Goal: Find contact information: Find contact information

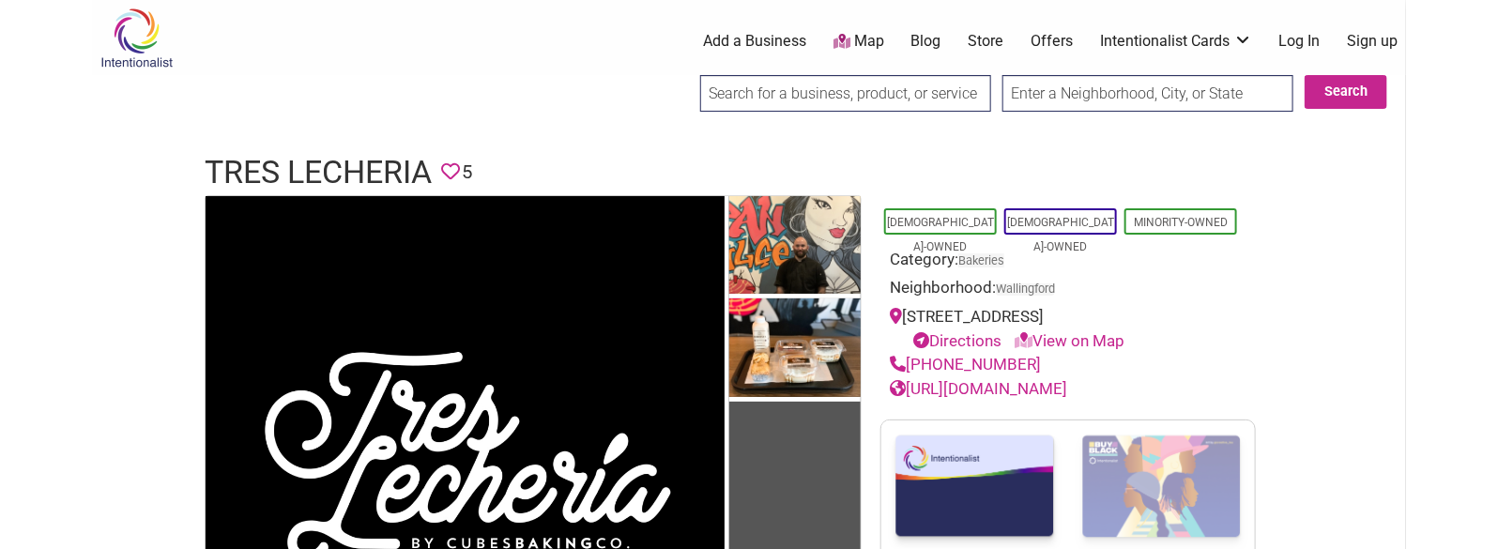
click at [328, 164] on h1 "Tres Lecheria" at bounding box center [318, 172] width 227 height 45
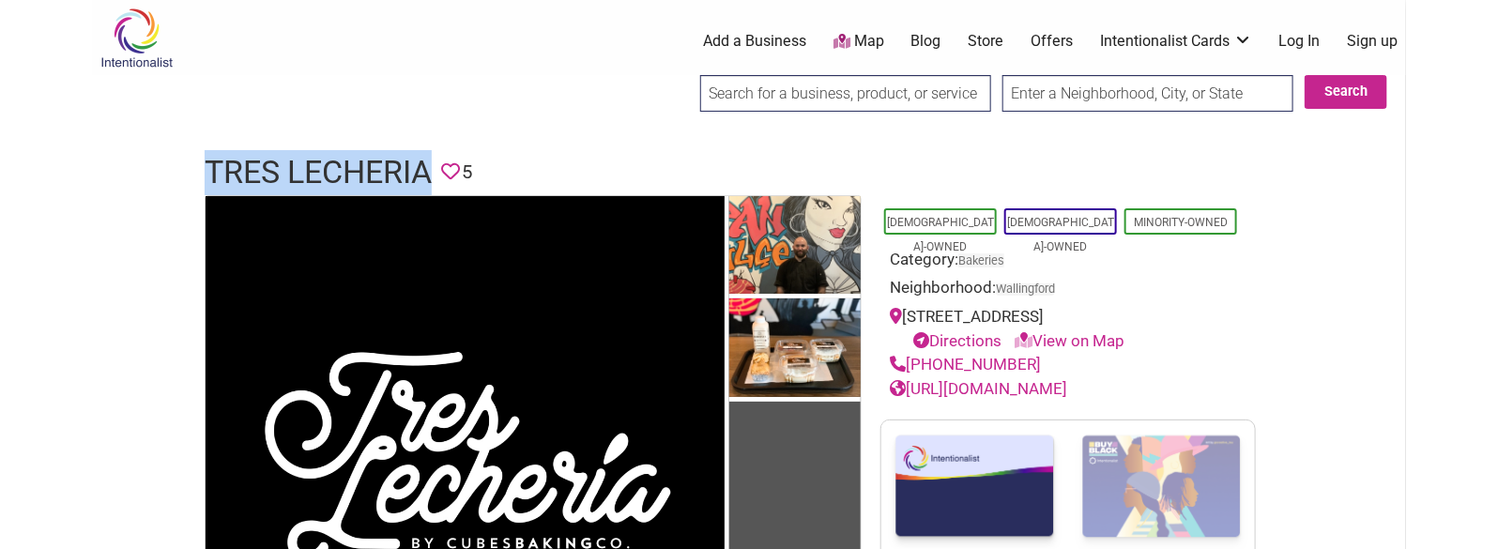
click at [328, 164] on h1 "Tres Lecheria" at bounding box center [318, 172] width 227 height 45
copy h1 "Tres Lecheria"
drag, startPoint x: 1025, startPoint y: 362, endPoint x: 907, endPoint y: 360, distance: 118.3
click at [907, 360] on div "(206) 257-4299" at bounding box center [1068, 365] width 357 height 24
copy link "(206) 257-4299"
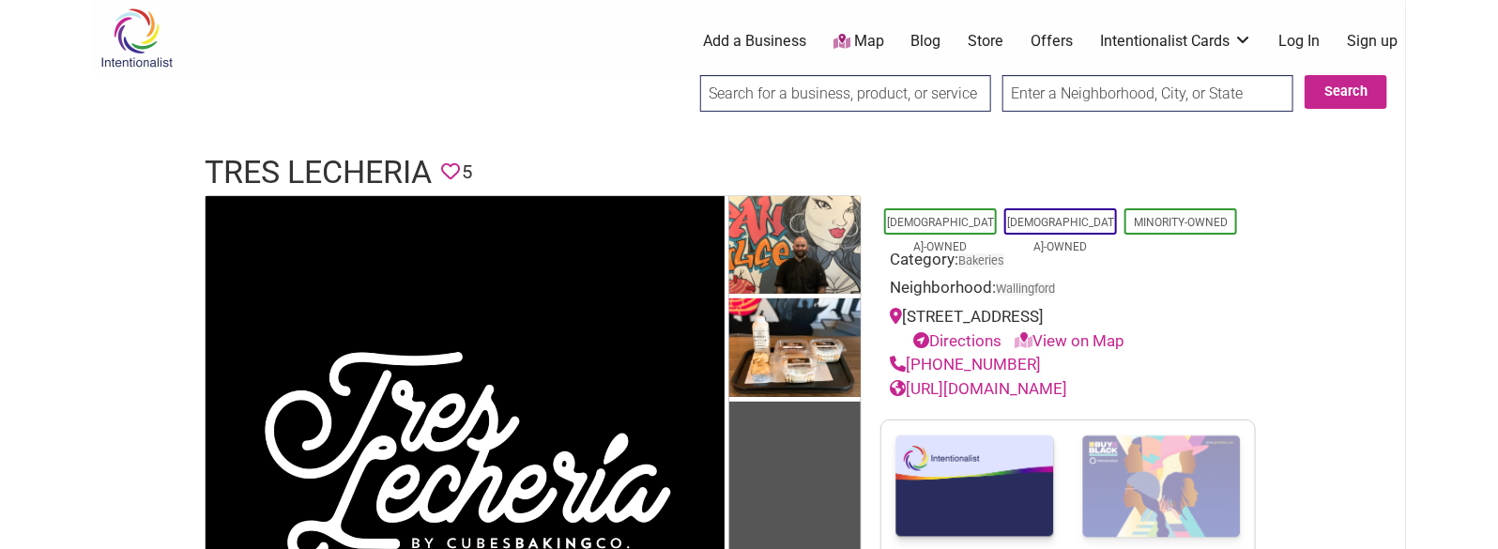
click at [348, 170] on h1 "Tres Lecheria" at bounding box center [318, 172] width 227 height 45
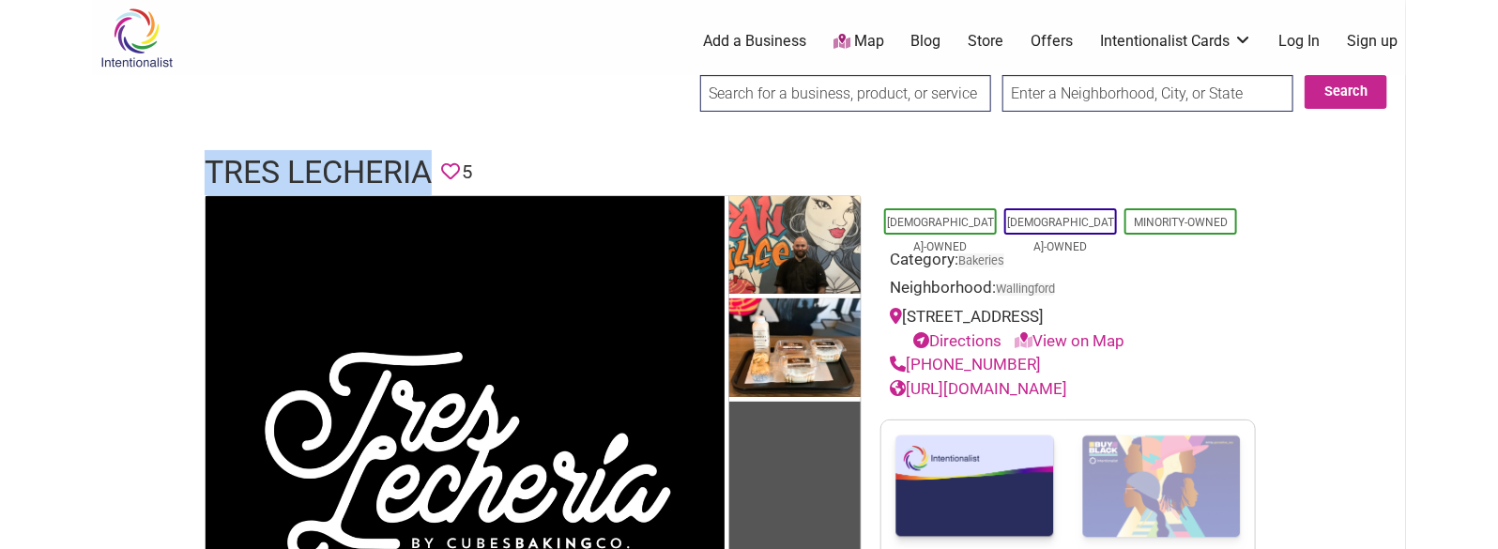
click at [348, 170] on h1 "Tres Lecheria" at bounding box center [318, 172] width 227 height 45
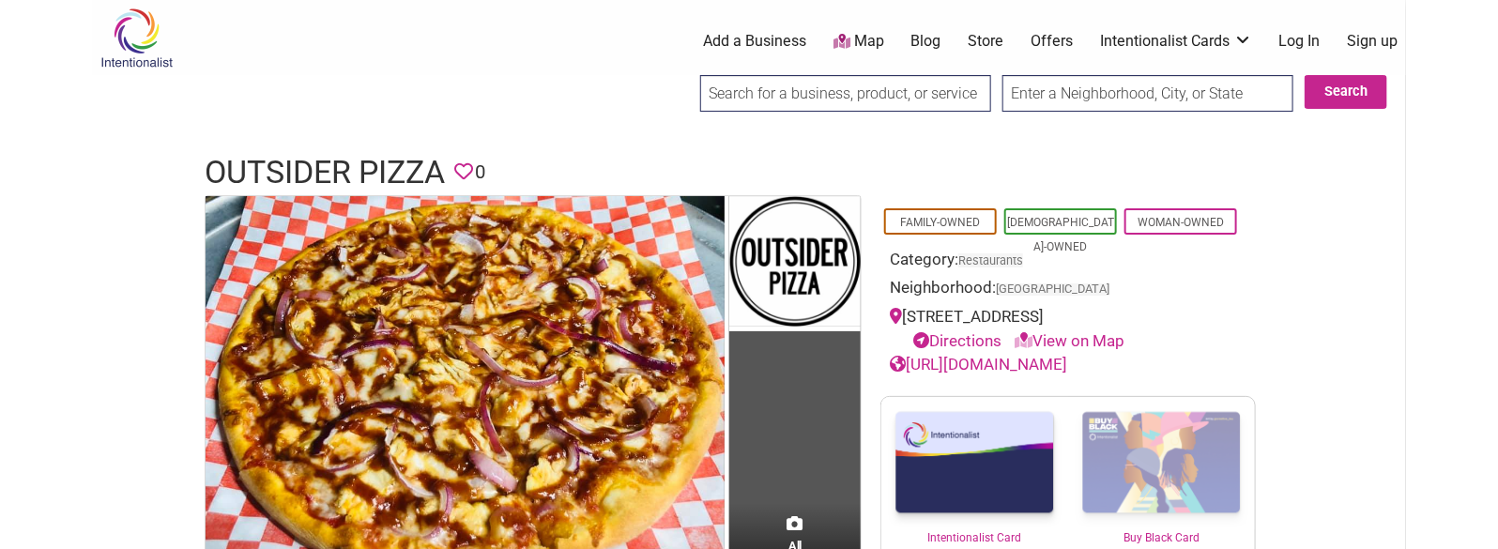
click at [336, 152] on h1 "Outsider Pizza" at bounding box center [325, 172] width 240 height 45
click at [337, 152] on h1 "Outsider Pizza" at bounding box center [325, 172] width 240 height 45
click at [350, 165] on h1 "Outsider Pizza" at bounding box center [325, 172] width 240 height 45
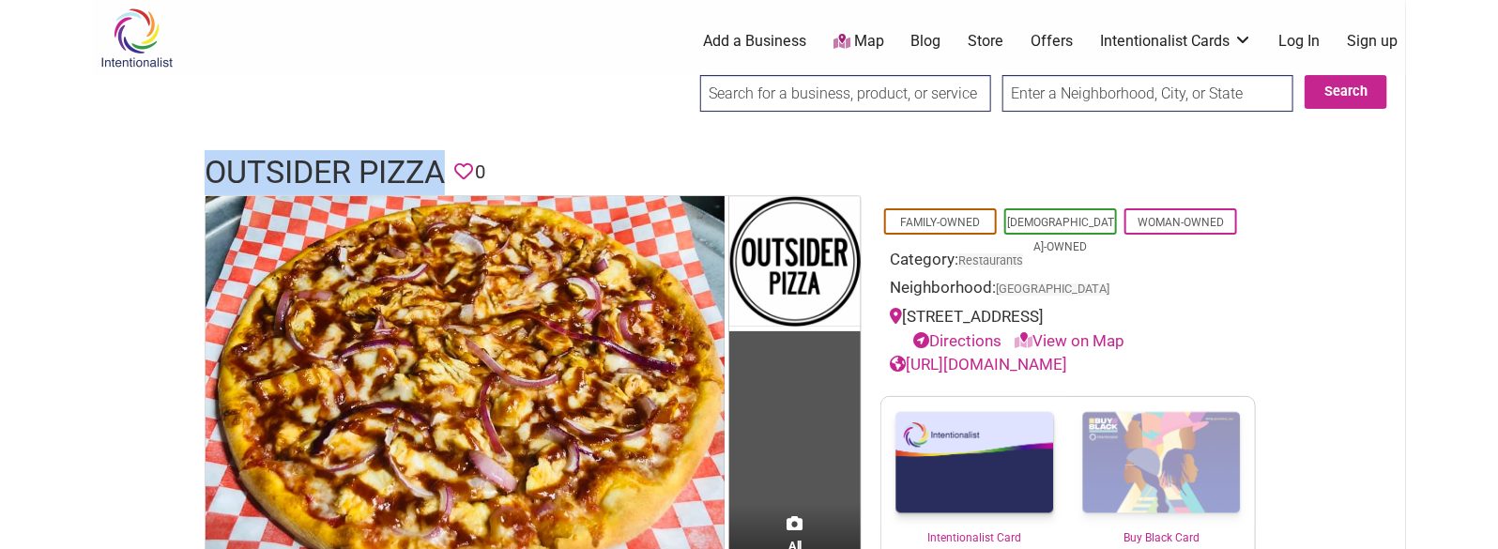
click at [350, 165] on h1 "Outsider Pizza" at bounding box center [325, 172] width 240 height 45
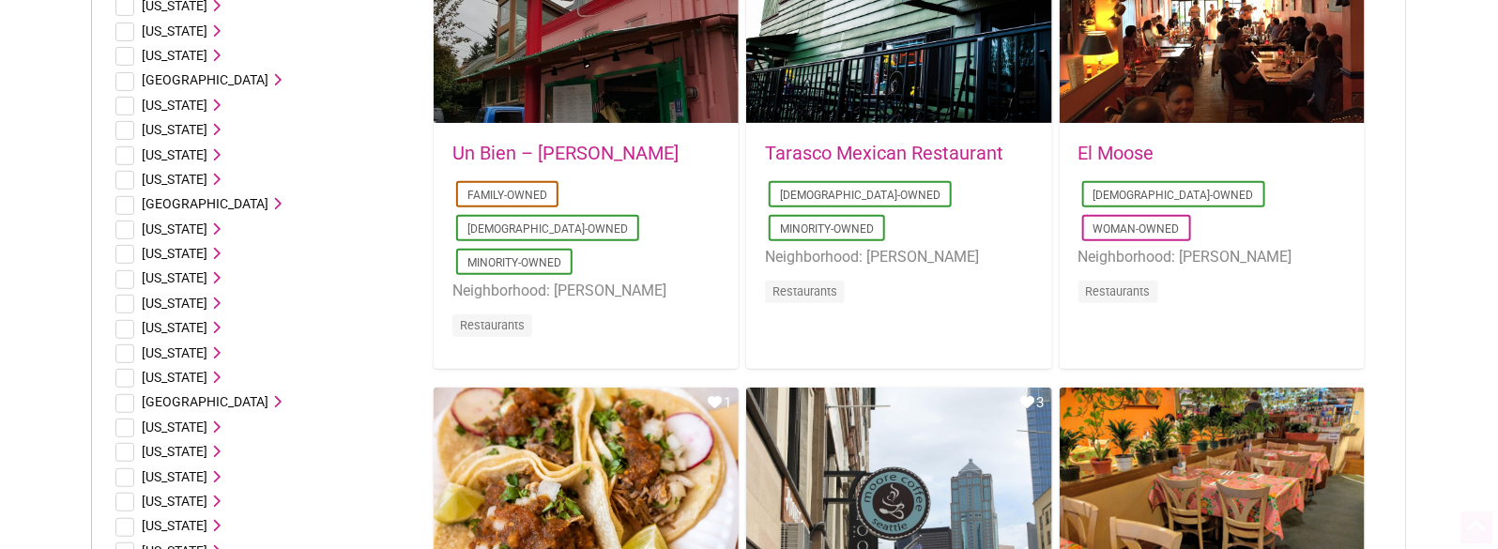
drag, startPoint x: 1413, startPoint y: 143, endPoint x: 1398, endPoint y: 290, distance: 148.1
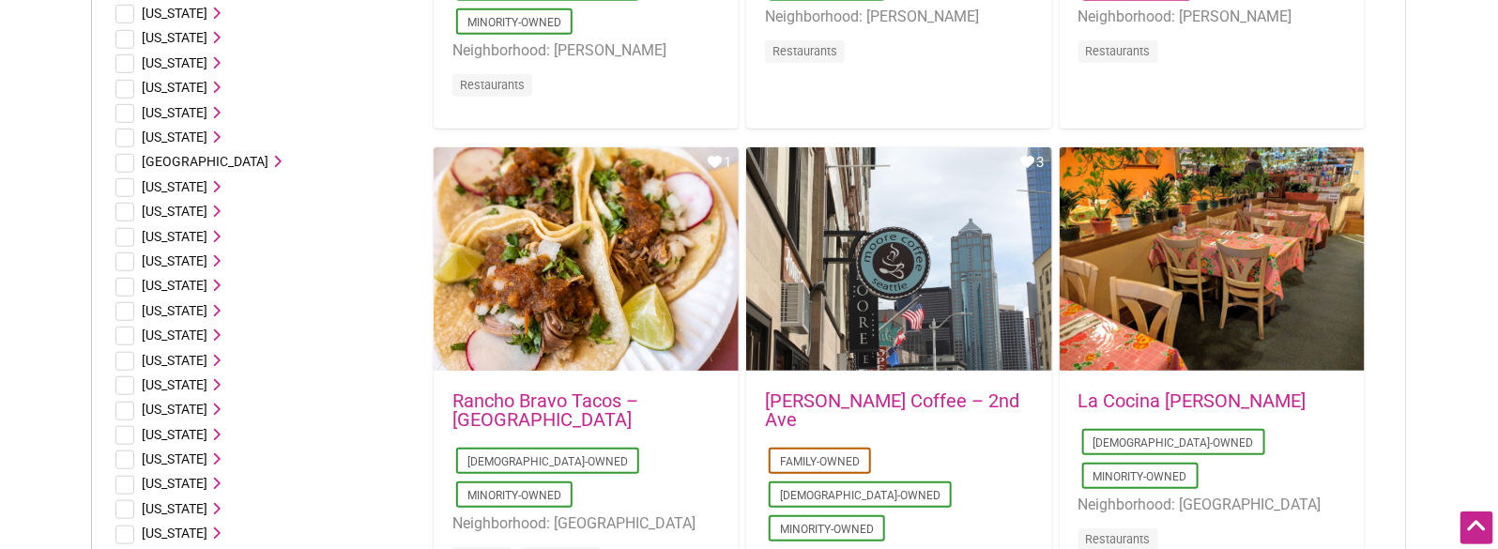
drag, startPoint x: 1430, startPoint y: 194, endPoint x: 1402, endPoint y: 386, distance: 193.5
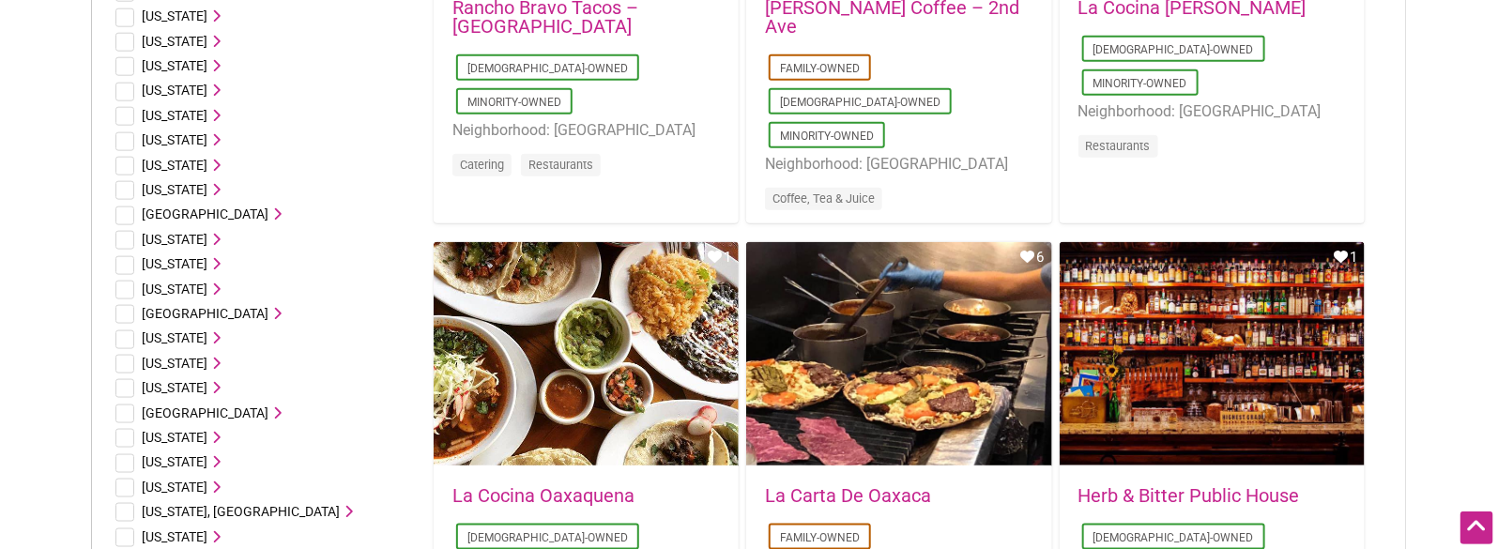
drag, startPoint x: 1418, startPoint y: 213, endPoint x: 1406, endPoint y: 406, distance: 193.7
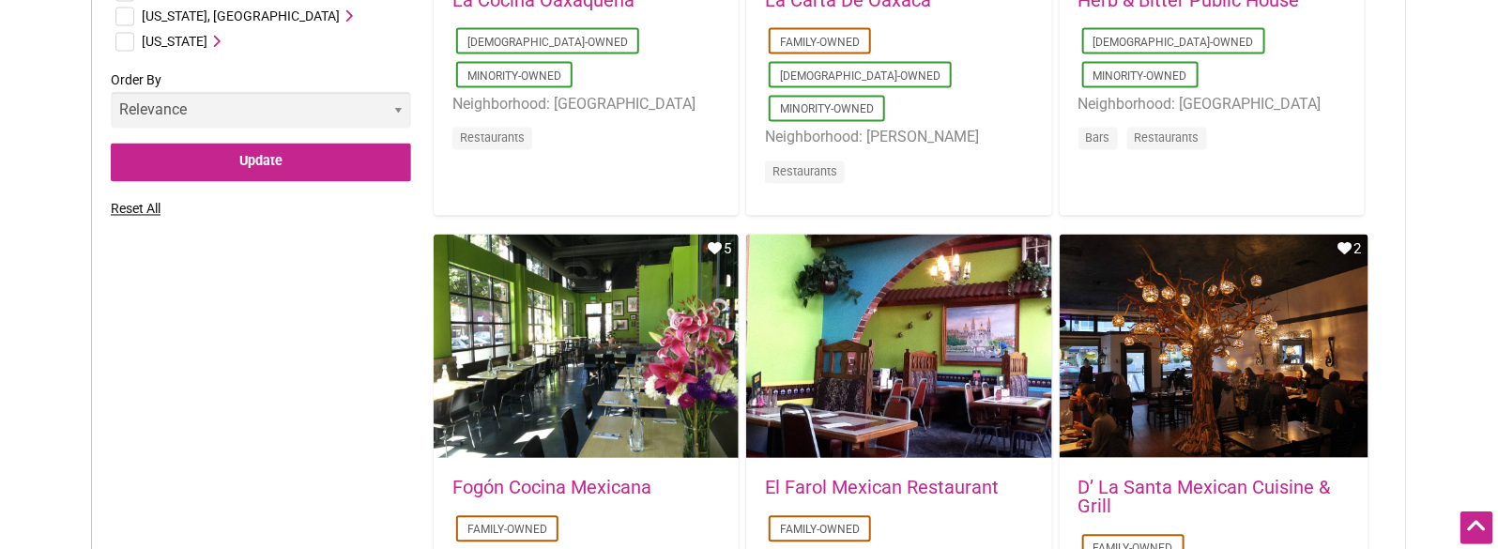
drag, startPoint x: 1430, startPoint y: 59, endPoint x: 1418, endPoint y: 213, distance: 154.4
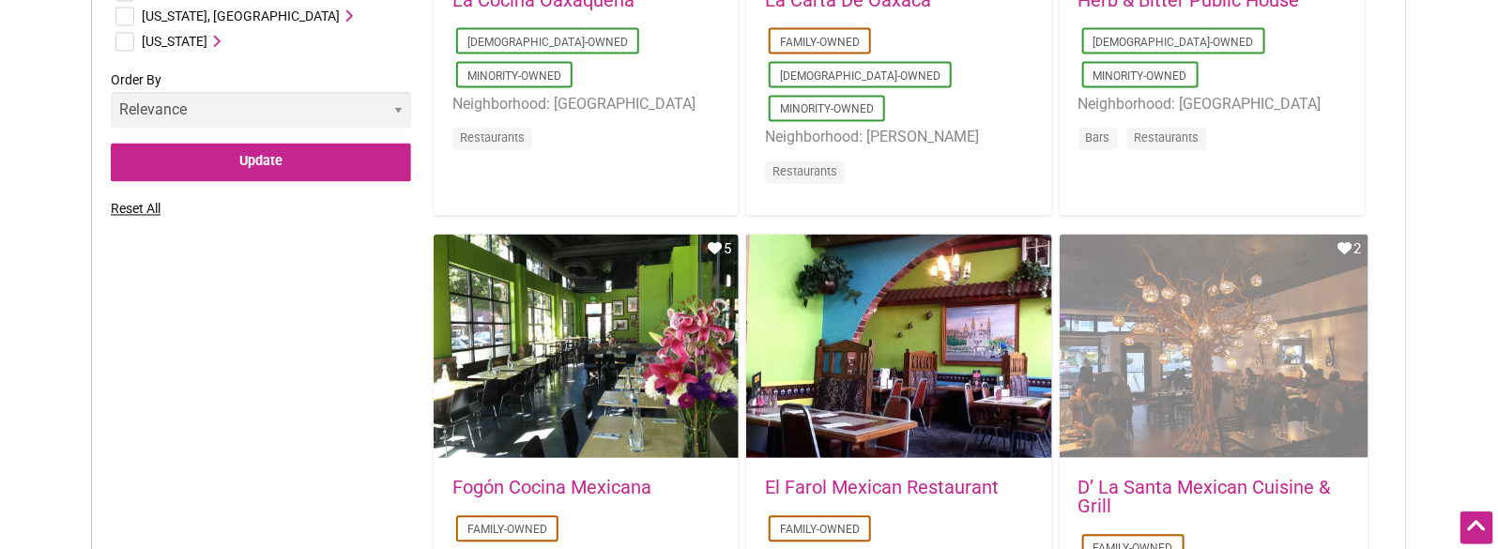
scroll to position [1606, 0]
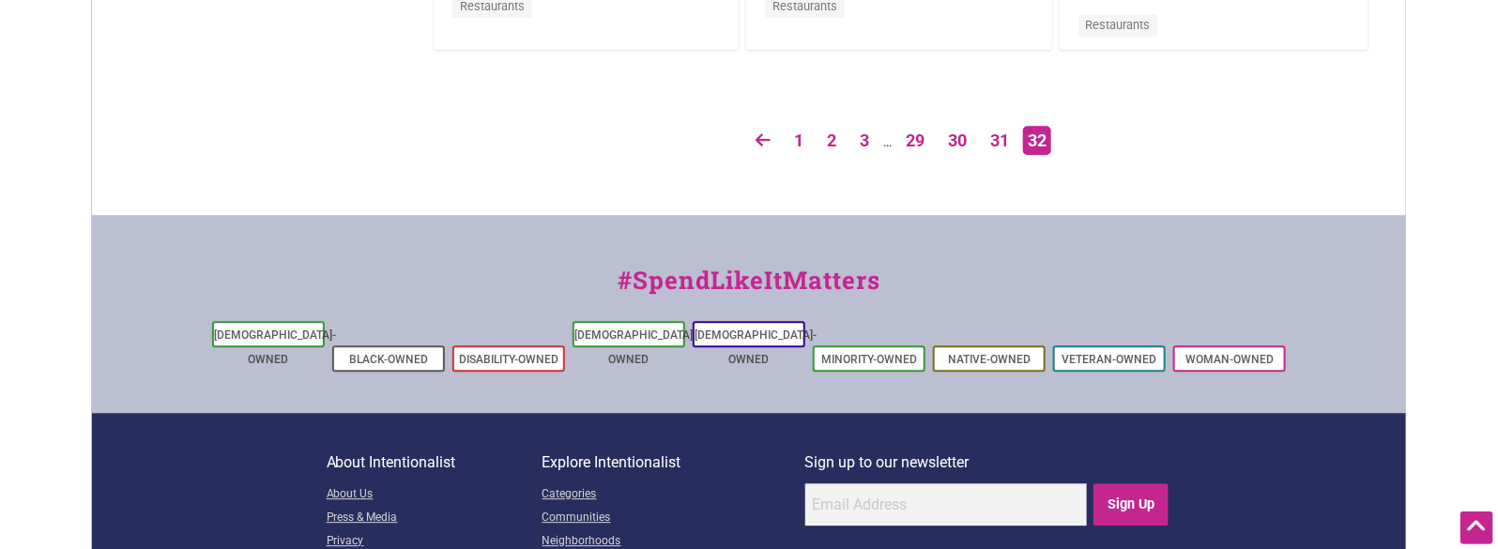
drag, startPoint x: 1421, startPoint y: 93, endPoint x: 1405, endPoint y: 272, distance: 180.0
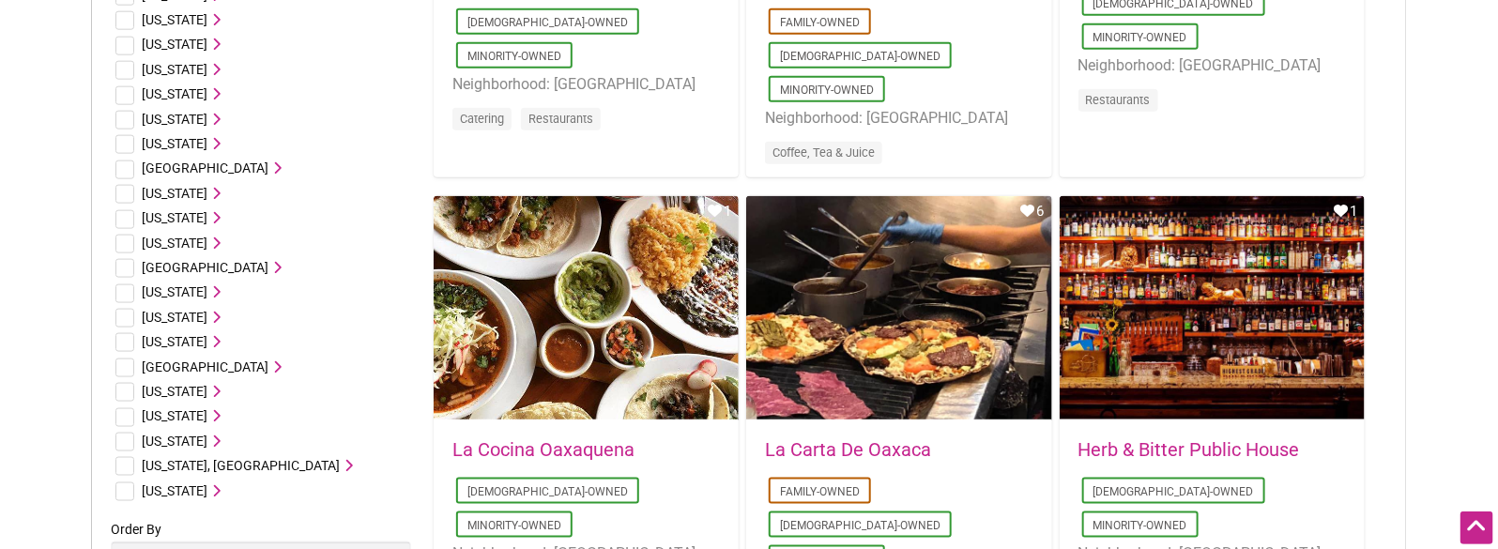
scroll to position [258, 0]
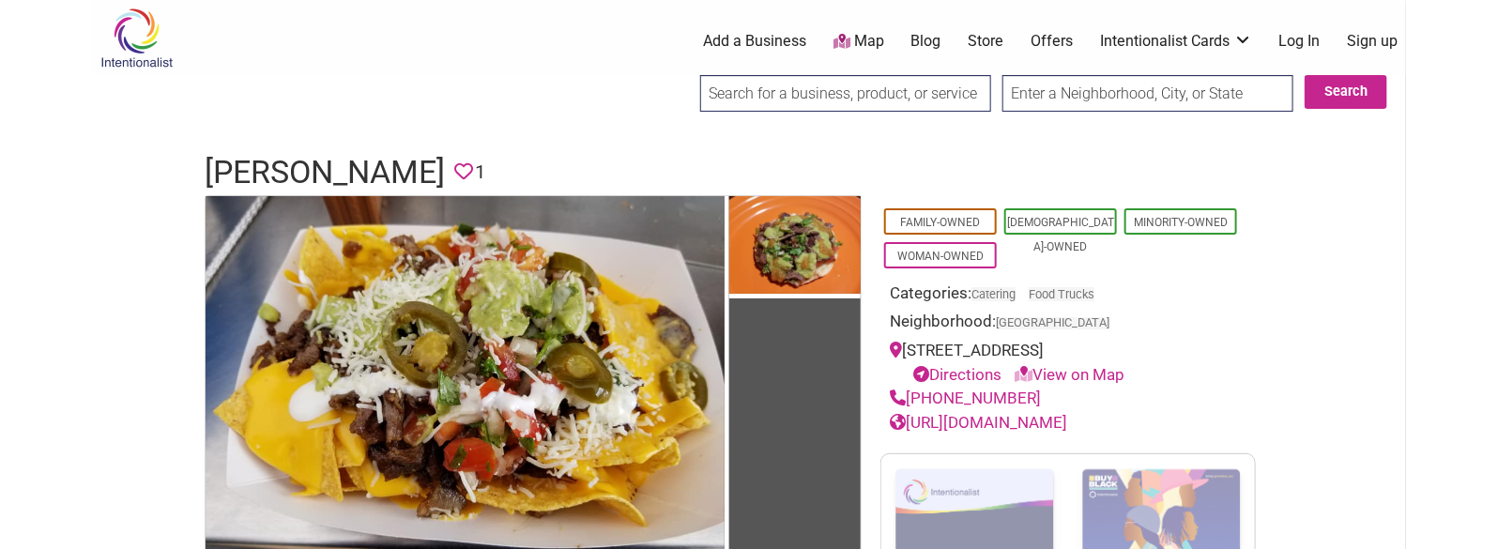
click at [368, 176] on h1 "[PERSON_NAME]" at bounding box center [325, 172] width 240 height 45
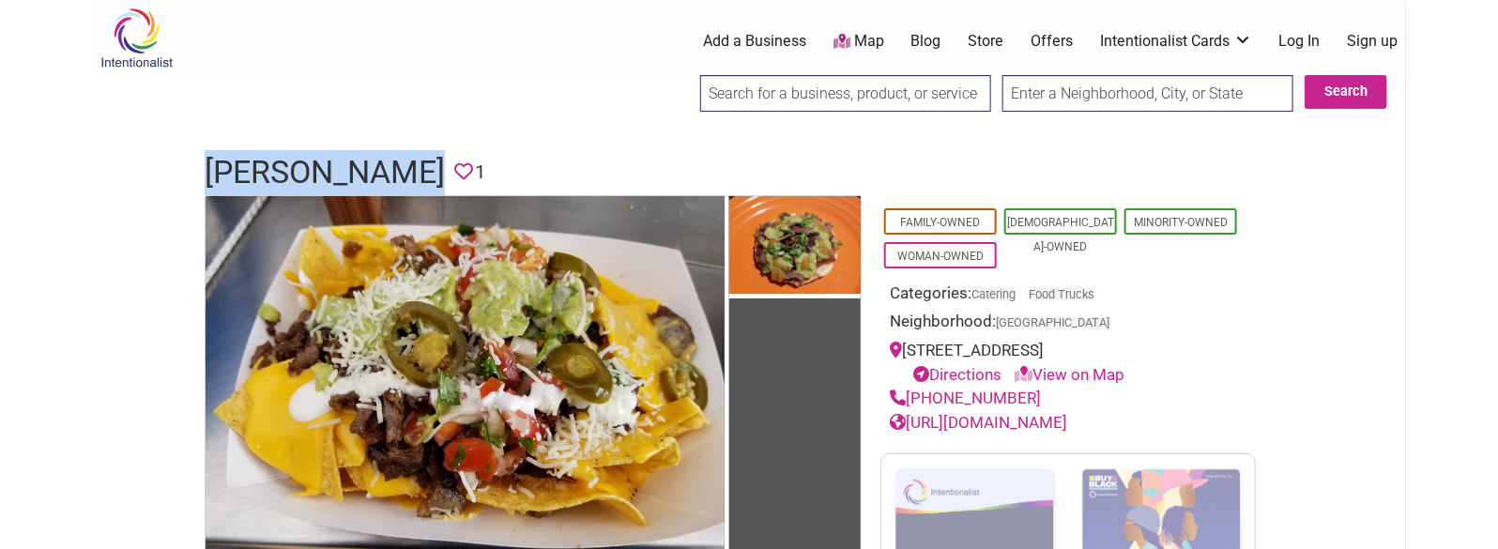
click at [368, 176] on h1 "Sabor Delicioso" at bounding box center [325, 172] width 240 height 45
copy h1 "Sabor Delicioso"
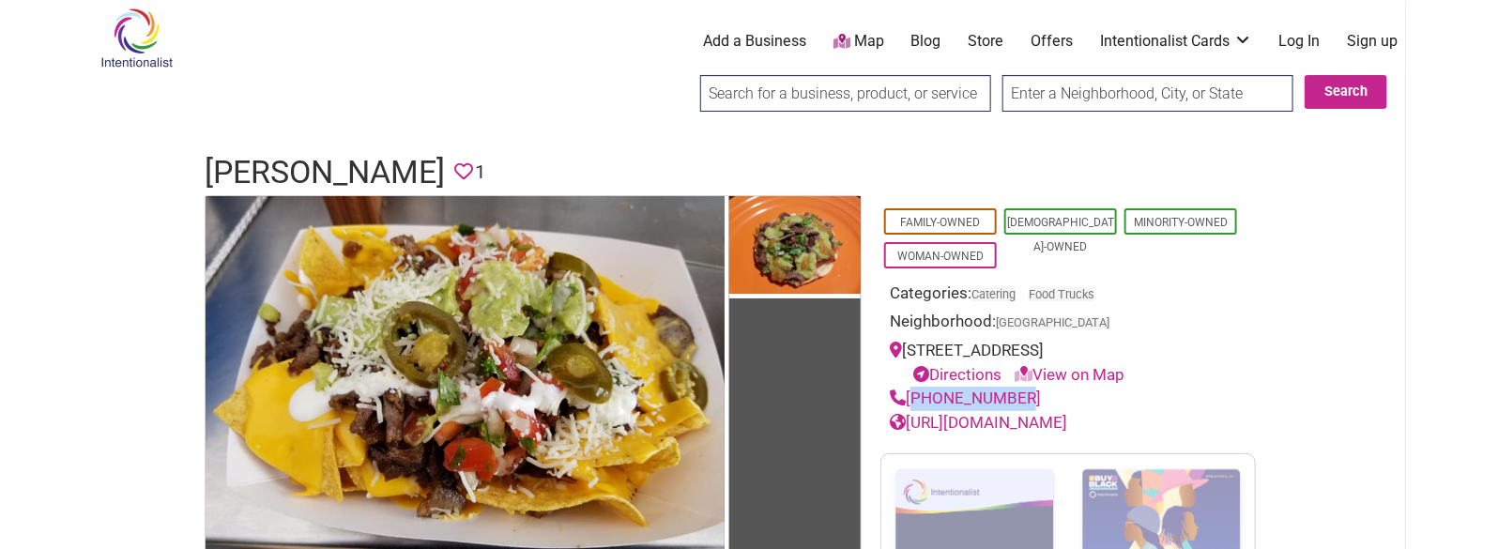
drag, startPoint x: 1016, startPoint y: 394, endPoint x: 911, endPoint y: 396, distance: 105.1
click at [911, 396] on div "253-431-3341" at bounding box center [1068, 399] width 357 height 24
copy link "253-431-3341"
drag, startPoint x: 950, startPoint y: 441, endPoint x: 931, endPoint y: 444, distance: 19.0
click at [386, 174] on h1 "Sabor Delicioso" at bounding box center [325, 172] width 240 height 45
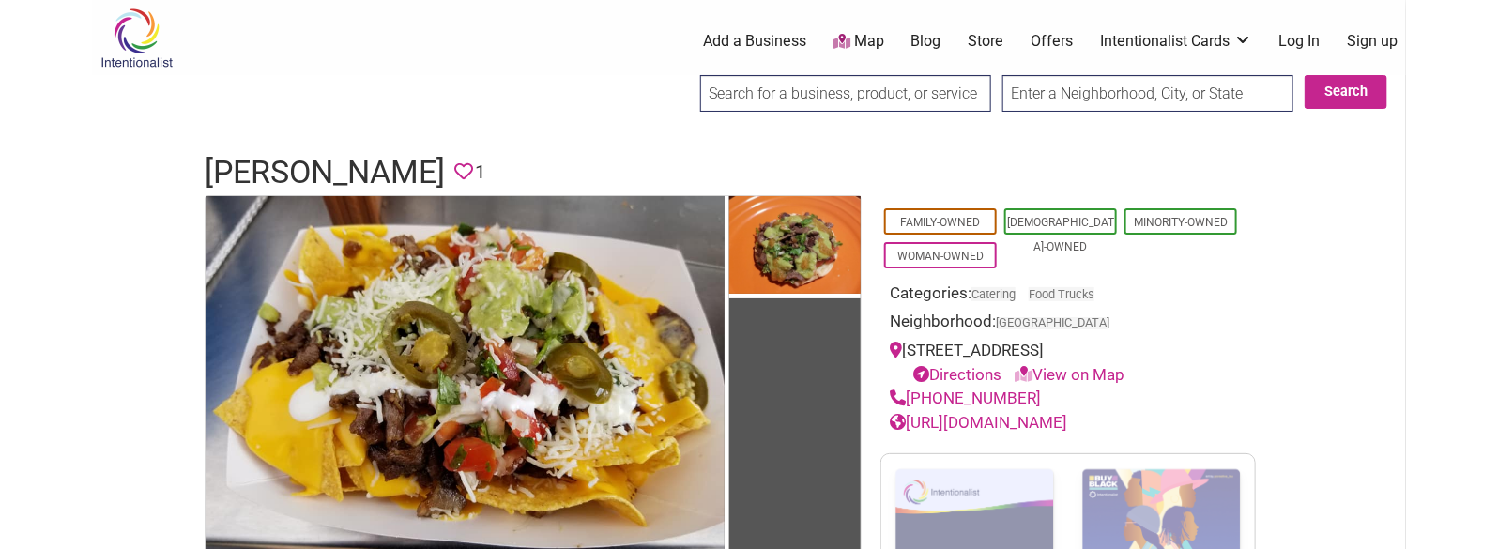
click at [386, 174] on h1 "Sabor Delicioso" at bounding box center [325, 172] width 240 height 45
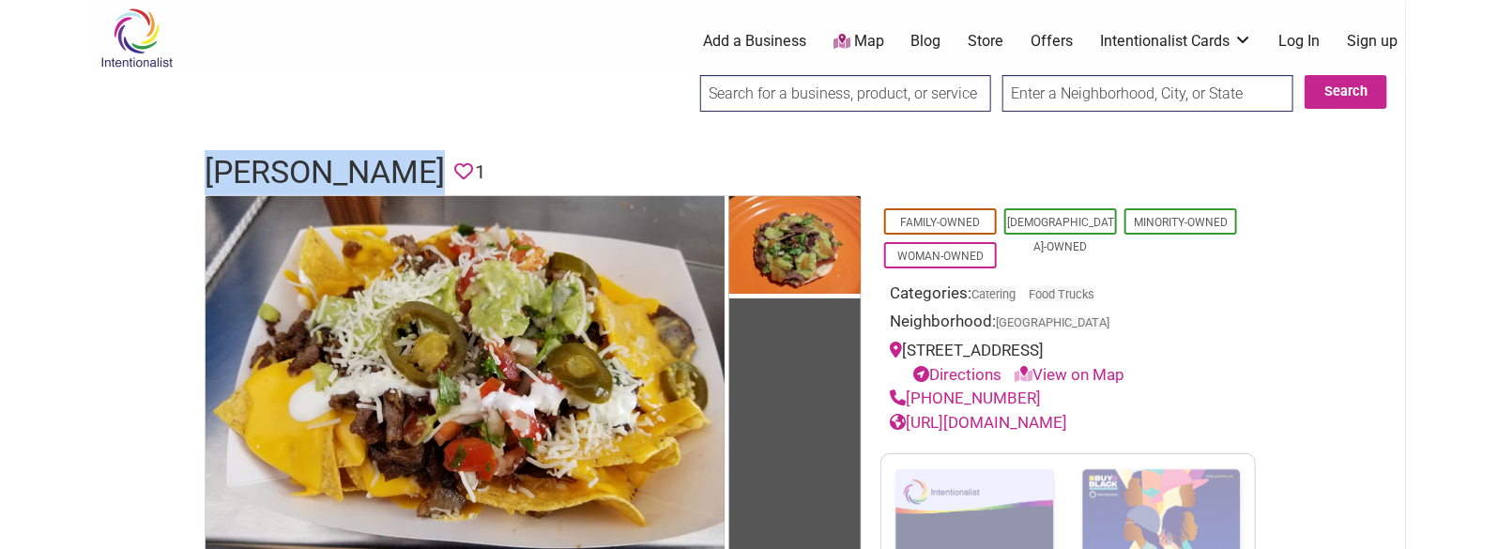
click at [386, 174] on h1 "Sabor Delicioso" at bounding box center [325, 172] width 240 height 45
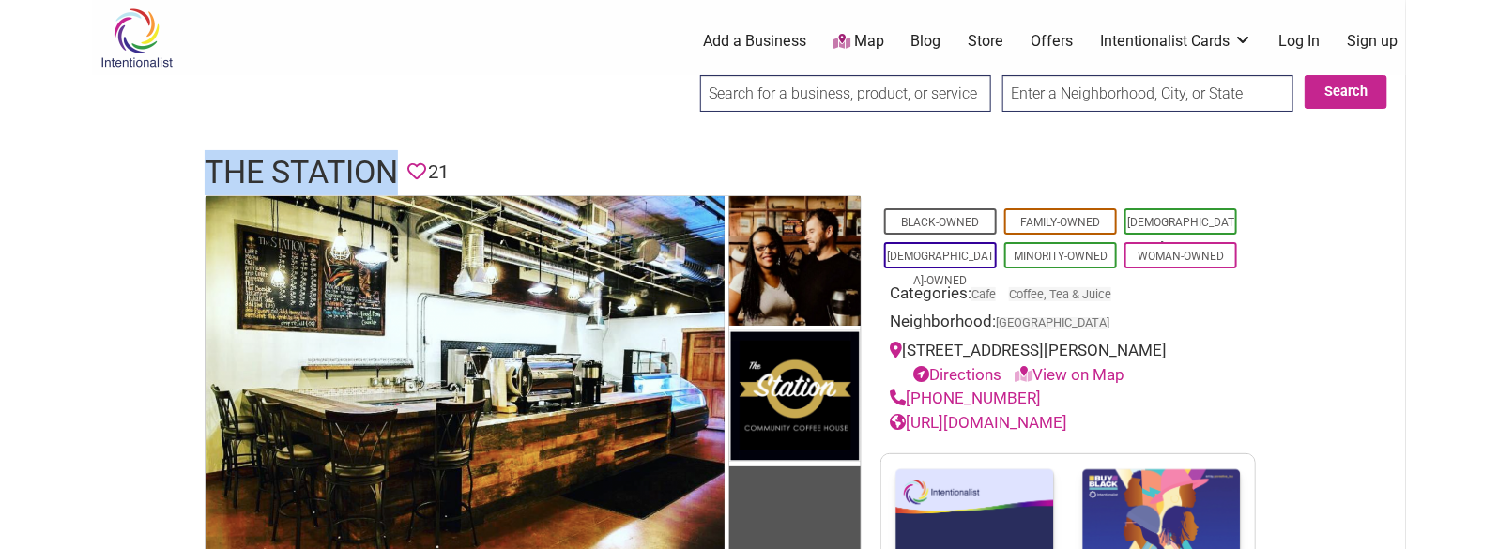
drag, startPoint x: 1046, startPoint y: 415, endPoint x: 911, endPoint y: 414, distance: 135.1
click at [911, 411] on div "[PHONE_NUMBER]" at bounding box center [1068, 399] width 357 height 24
copy link "(206) 453-4892"
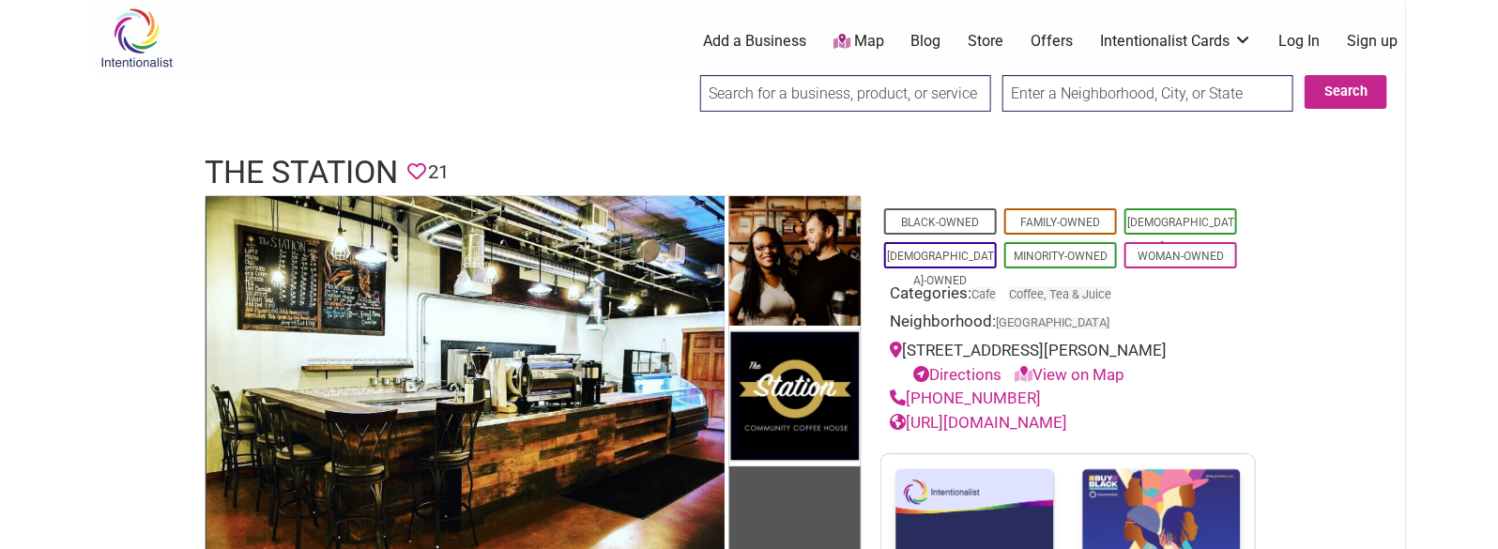
click at [294, 160] on h1 "The Station" at bounding box center [301, 172] width 193 height 45
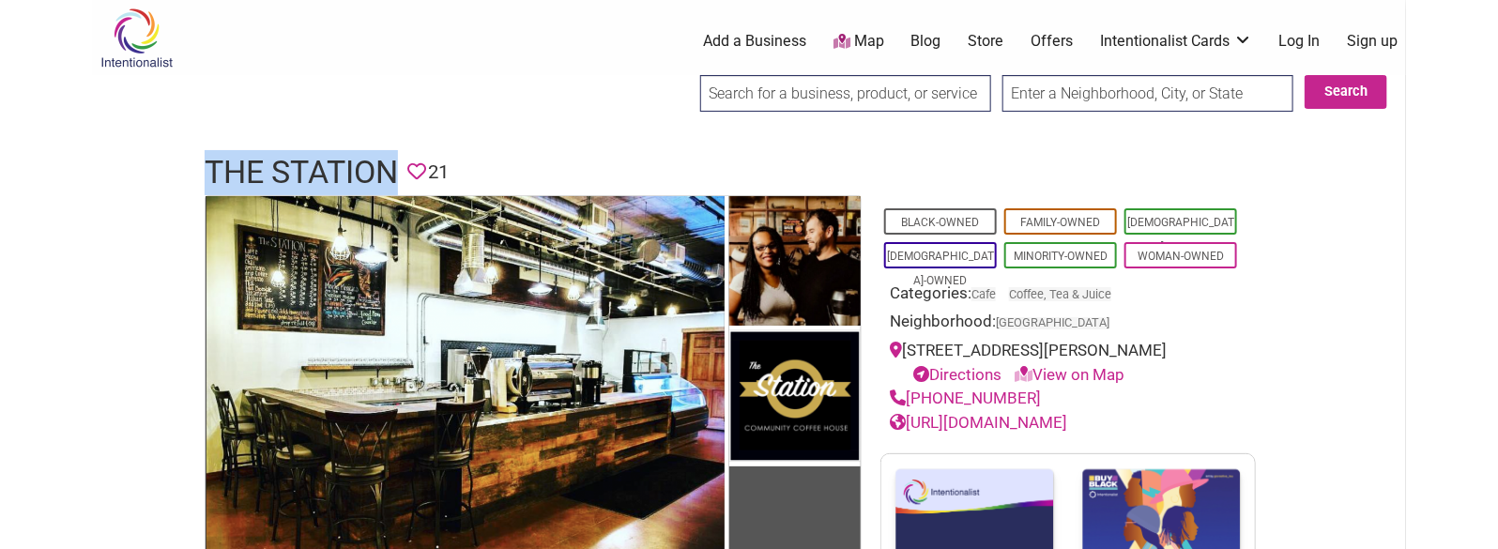
click at [294, 160] on h1 "The Station" at bounding box center [301, 172] width 193 height 45
copy h1 "The Station"
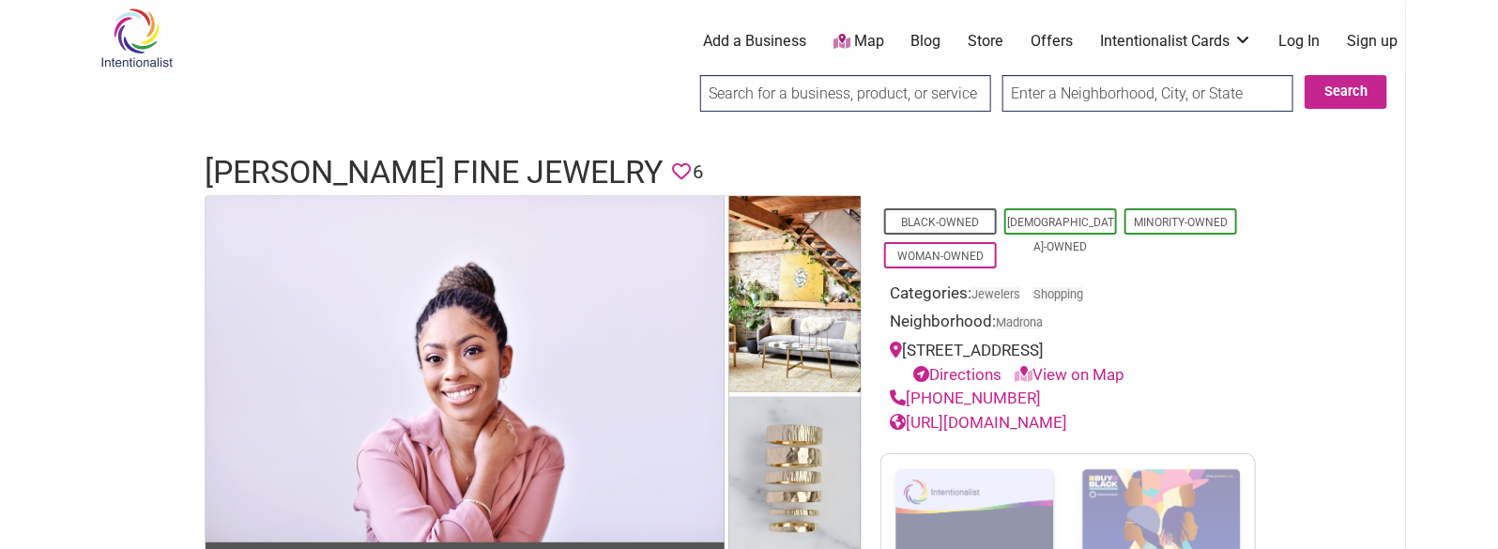
click at [363, 165] on h1 "Valerie Madison Fine Jewelry" at bounding box center [434, 172] width 458 height 45
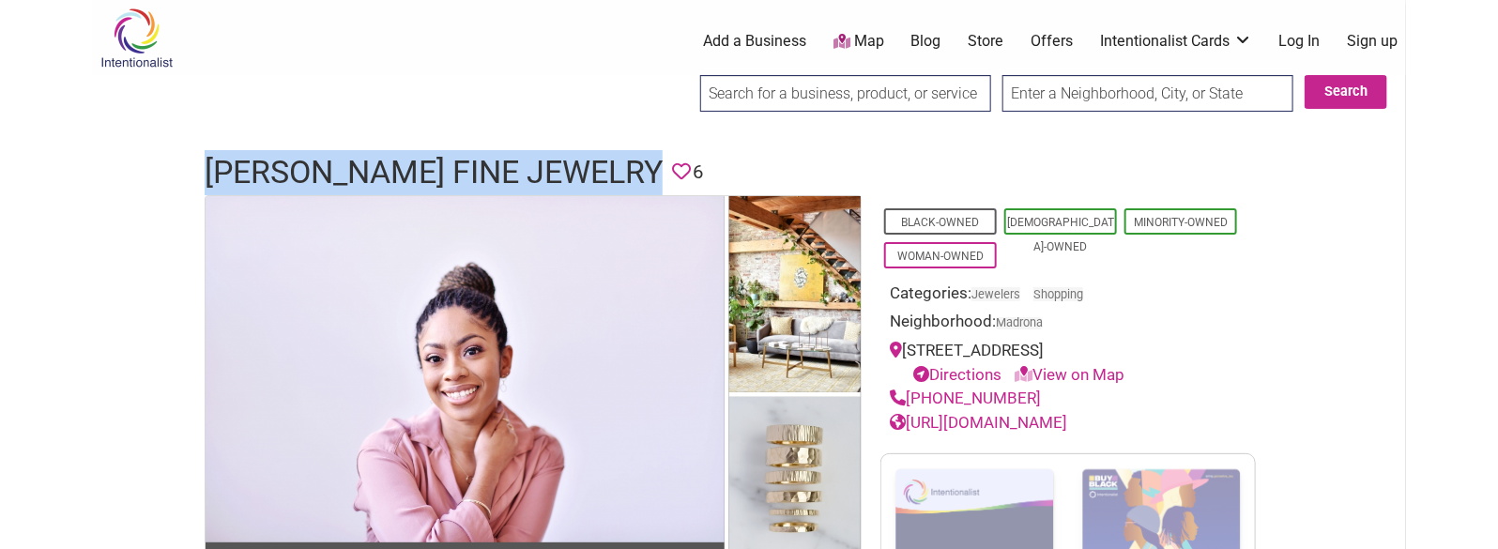
click at [363, 165] on h1 "Valerie Madison Fine Jewelry" at bounding box center [434, 172] width 458 height 45
copy h1 "Valerie Madison Fine Jewelry"
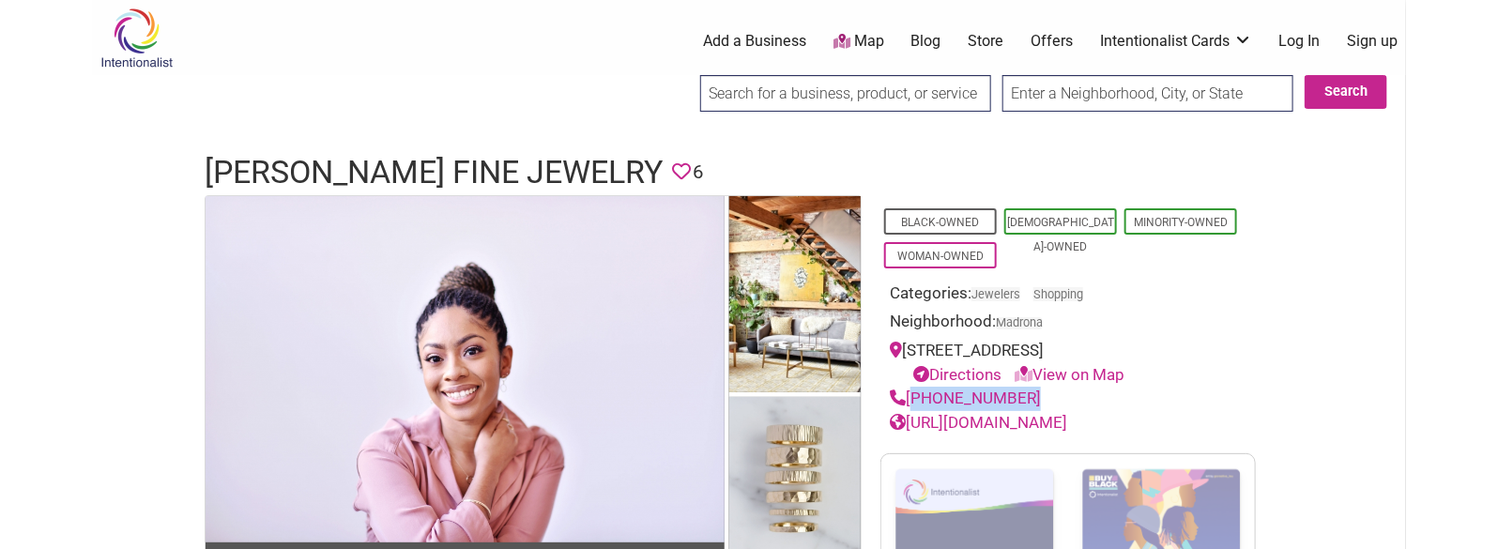
drag, startPoint x: 1021, startPoint y: 390, endPoint x: 911, endPoint y: 394, distance: 109.9
click at [911, 394] on div "(206)395-6359" at bounding box center [1068, 399] width 357 height 24
copy link "(206)395-6359"
click at [583, 165] on h1 "Valerie Madison Fine Jewelry" at bounding box center [434, 172] width 458 height 45
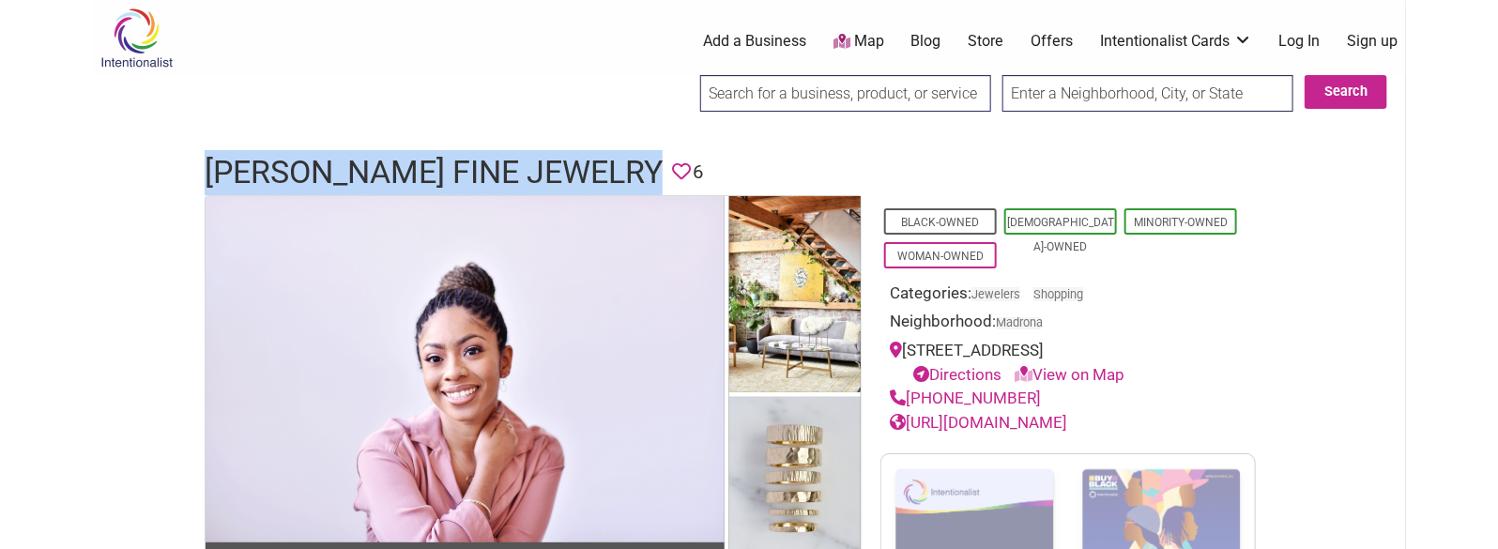
click at [583, 165] on h1 "Valerie Madison Fine Jewelry" at bounding box center [434, 172] width 458 height 45
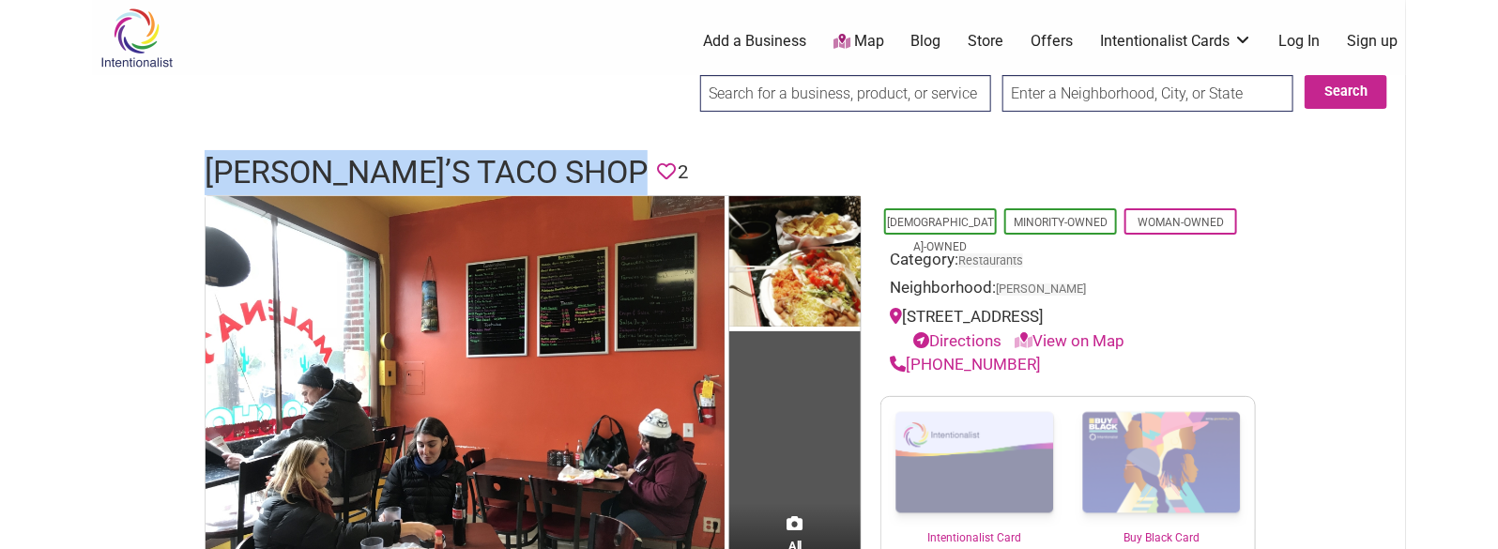
drag, startPoint x: 1036, startPoint y: 356, endPoint x: 911, endPoint y: 360, distance: 124.9
click at [911, 360] on div "[PHONE_NUMBER]" at bounding box center [1068, 365] width 357 height 24
copy link "[PHONE_NUMBER]"
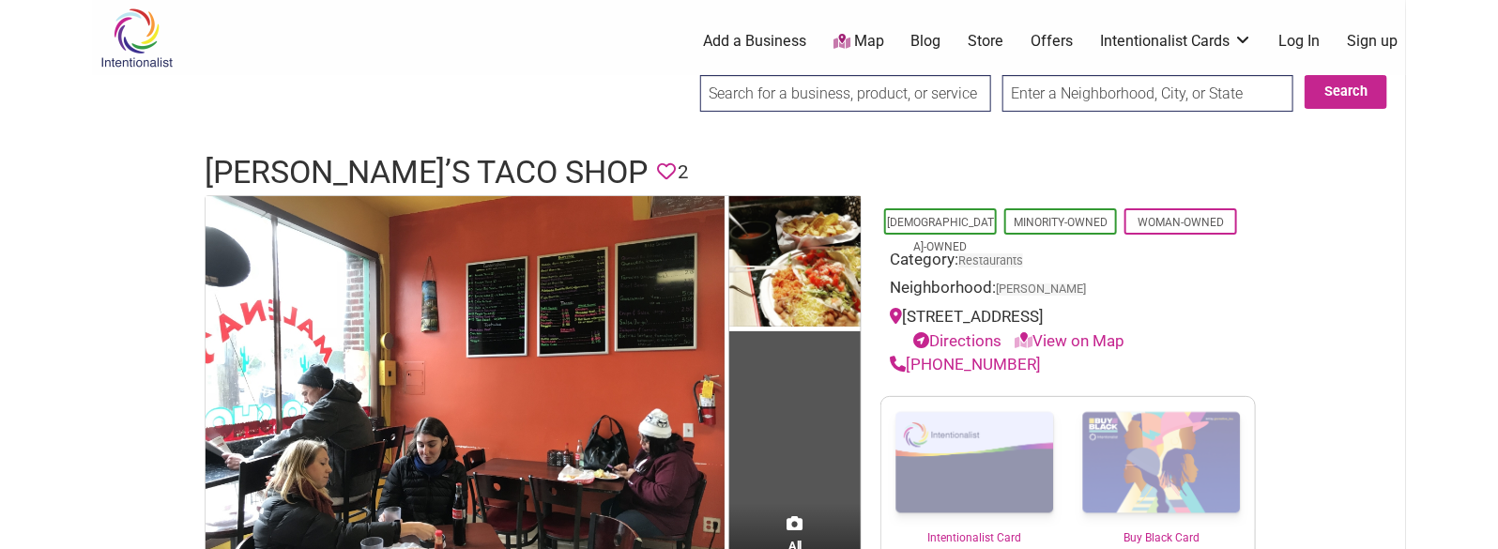
click at [317, 172] on h1 "[PERSON_NAME]’s Taco Shop" at bounding box center [426, 172] width 443 height 45
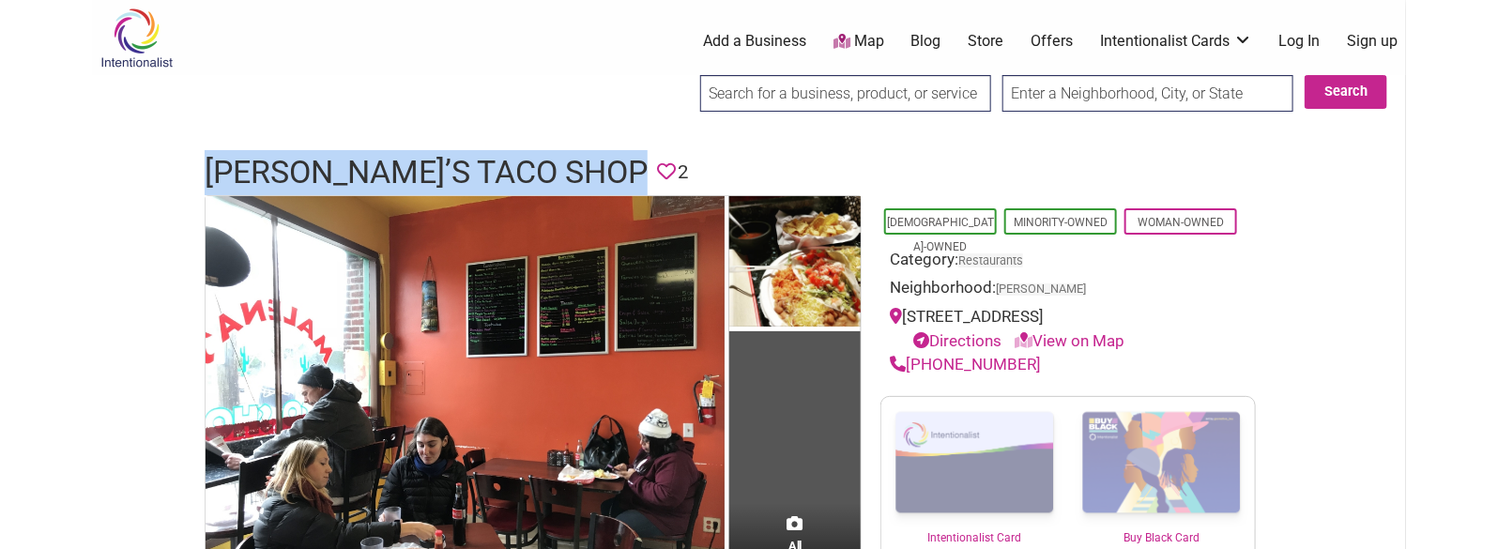
click at [317, 172] on h1 "[PERSON_NAME]’s Taco Shop" at bounding box center [426, 172] width 443 height 45
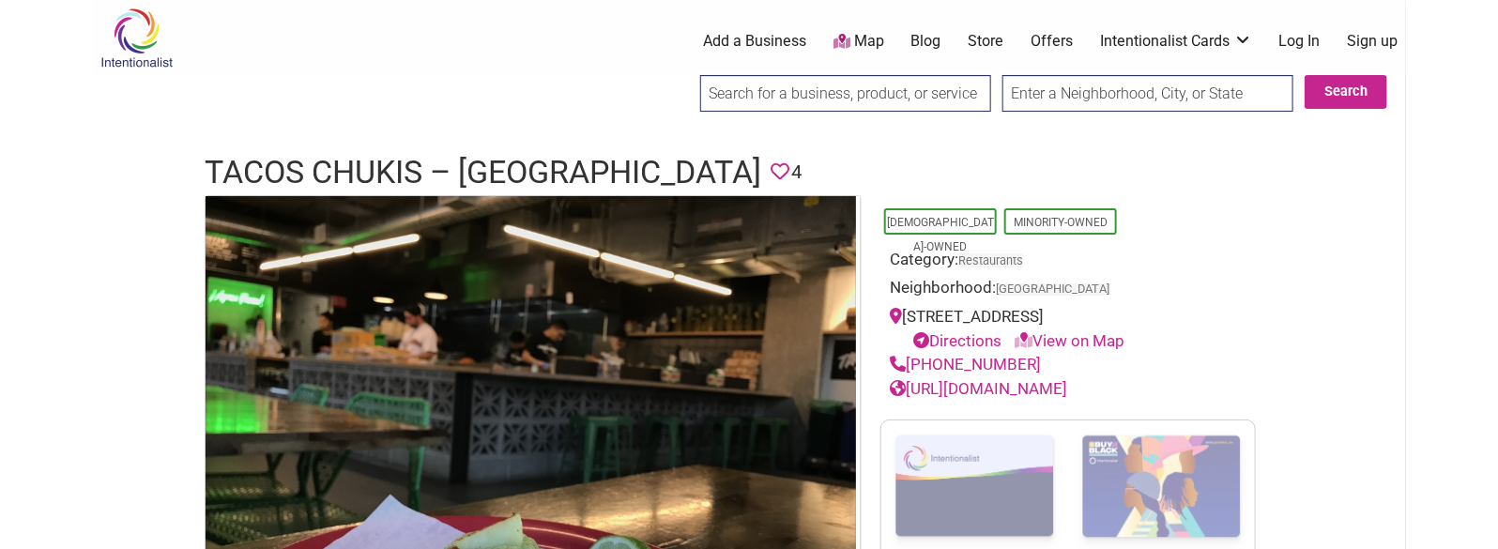
click at [397, 160] on h1 "Tacos Chukis – [GEOGRAPHIC_DATA]" at bounding box center [483, 172] width 557 height 45
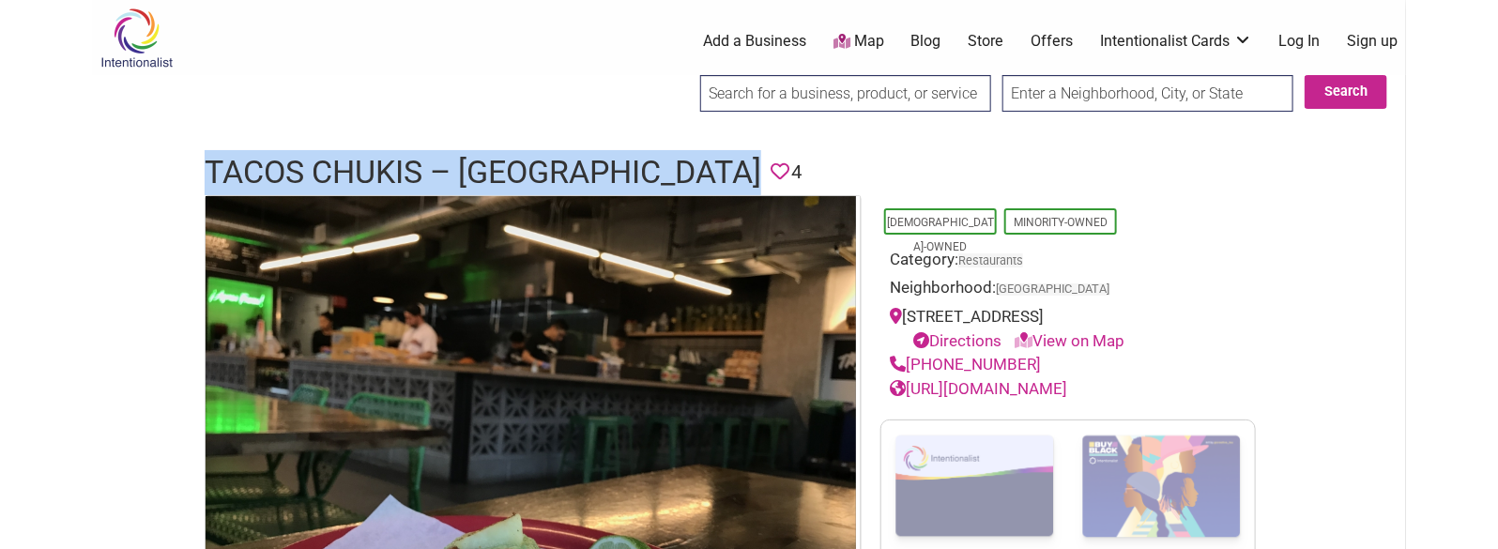
drag, startPoint x: 397, startPoint y: 160, endPoint x: 421, endPoint y: 171, distance: 26.5
click at [396, 160] on h1 "Tacos Chukis – South Lake Union" at bounding box center [483, 172] width 557 height 45
copy h1 "Tacos Chukis – South Lake Union"
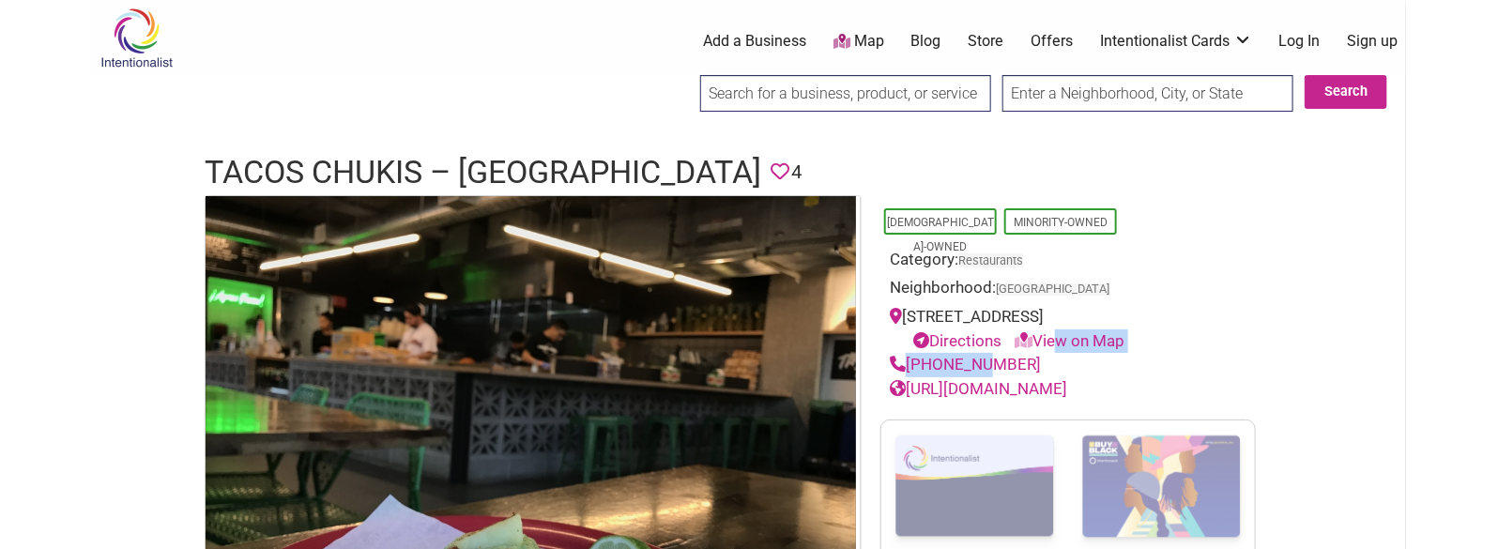
drag, startPoint x: 1055, startPoint y: 350, endPoint x: 971, endPoint y: 357, distance: 83.8
click at [971, 357] on div "Latino-Owned Minority-Owned Category: Restaurants Neighborhood: South Lake Unio…" at bounding box center [1067, 298] width 375 height 206
click at [1070, 371] on div "(206) 248-9317" at bounding box center [1068, 365] width 357 height 24
drag, startPoint x: 1041, startPoint y: 366, endPoint x: 929, endPoint y: 357, distance: 112.1
click at [929, 357] on div "(206) 248-9317" at bounding box center [1068, 365] width 357 height 24
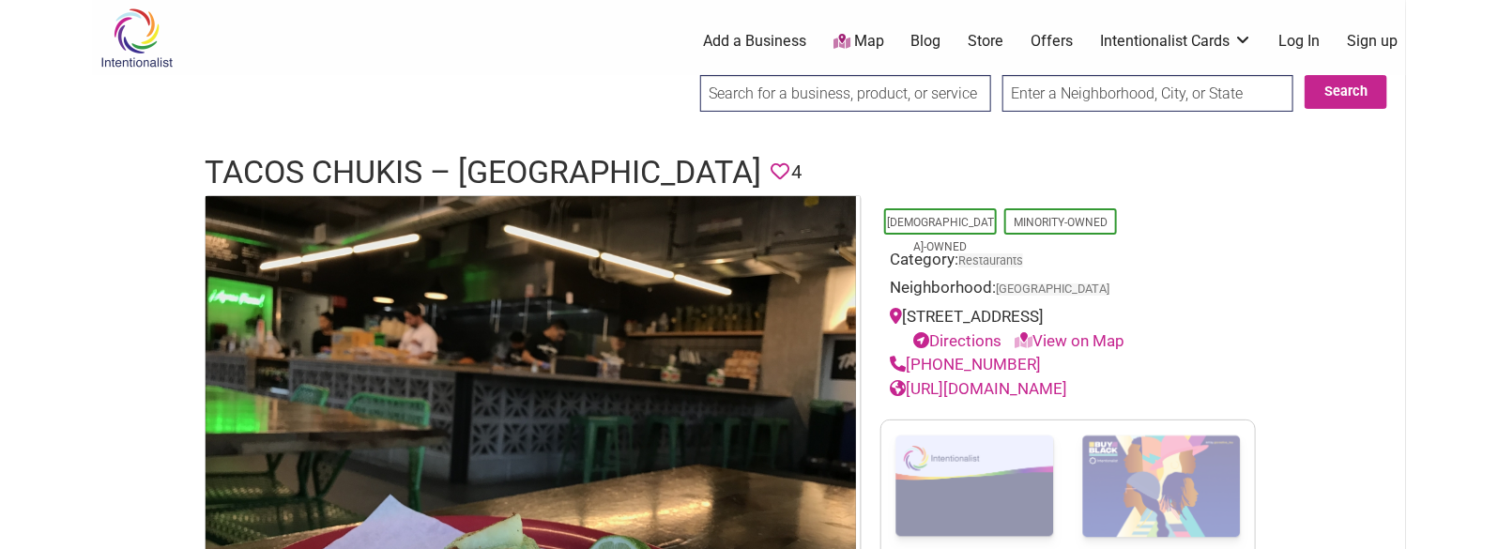
click at [1042, 355] on div "(206) 248-9317" at bounding box center [1068, 365] width 357 height 24
drag, startPoint x: 1037, startPoint y: 358, endPoint x: 908, endPoint y: 360, distance: 128.6
click at [908, 360] on div "(206) 248-9317" at bounding box center [1068, 365] width 357 height 24
copy link "(206) 248-9317"
click at [515, 168] on h1 "Tacos Chukis – South Lake Union" at bounding box center [483, 172] width 557 height 45
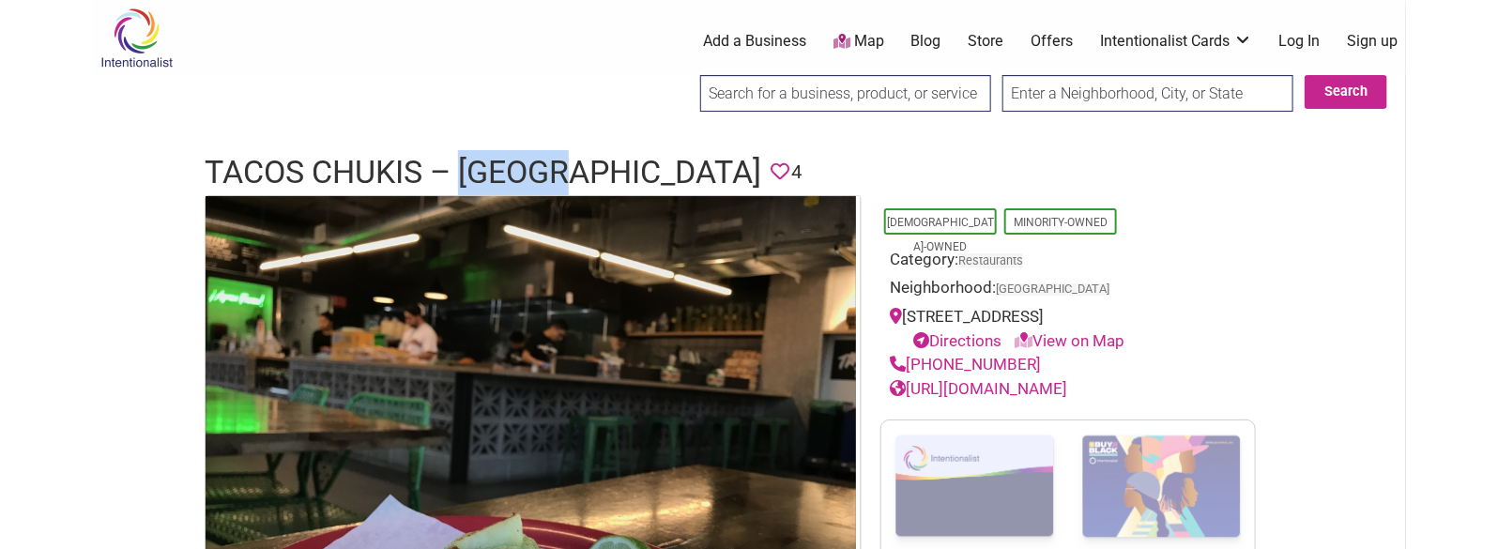
click at [515, 168] on h1 "Tacos Chukis – South Lake Union" at bounding box center [483, 172] width 557 height 45
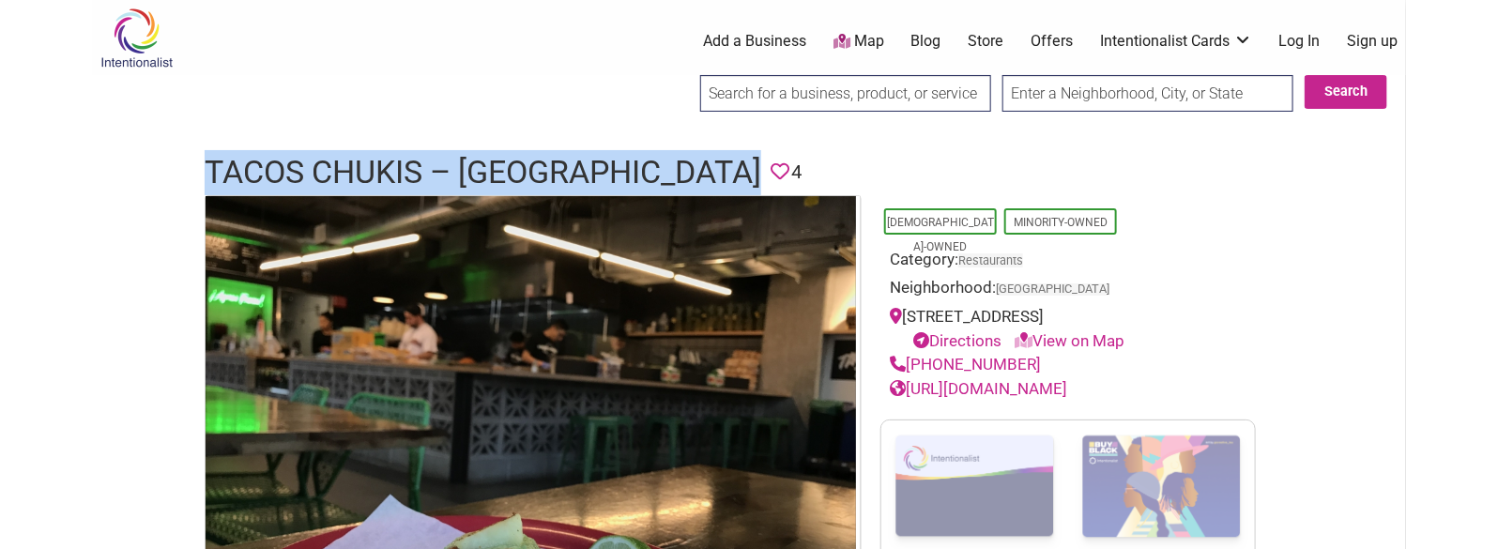
click at [515, 168] on h1 "Tacos Chukis – South Lake Union" at bounding box center [483, 172] width 557 height 45
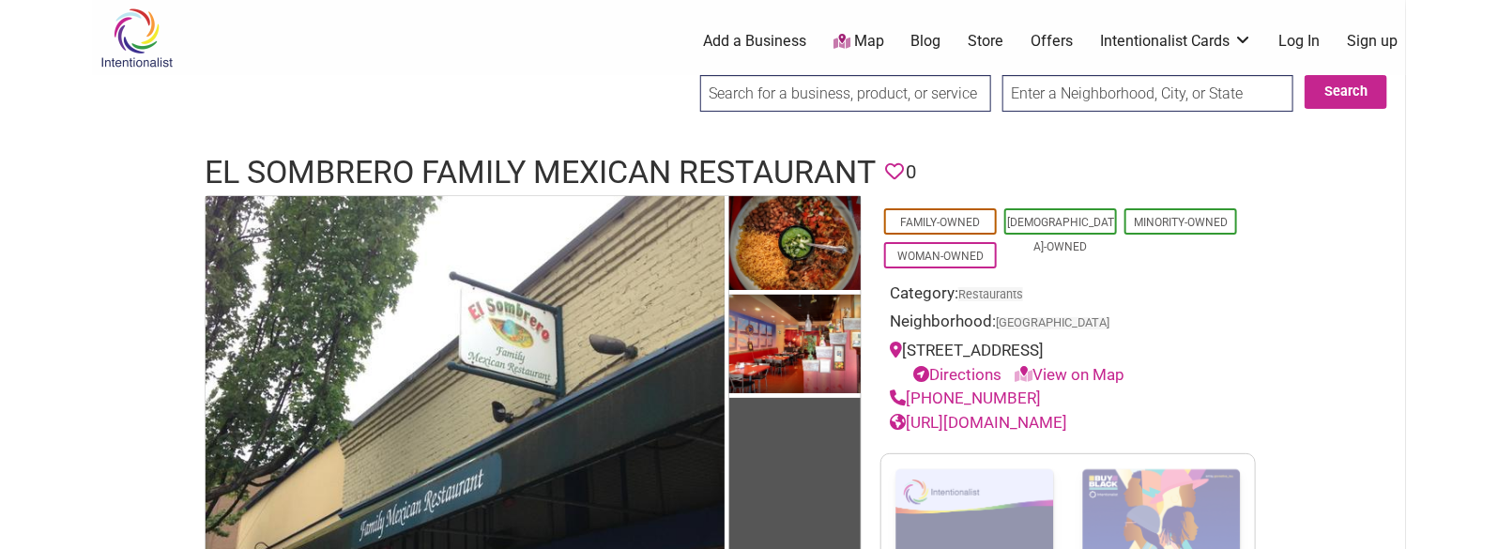
click at [445, 169] on h1 "El Sombrero Family Mexican Restaurant" at bounding box center [540, 172] width 671 height 45
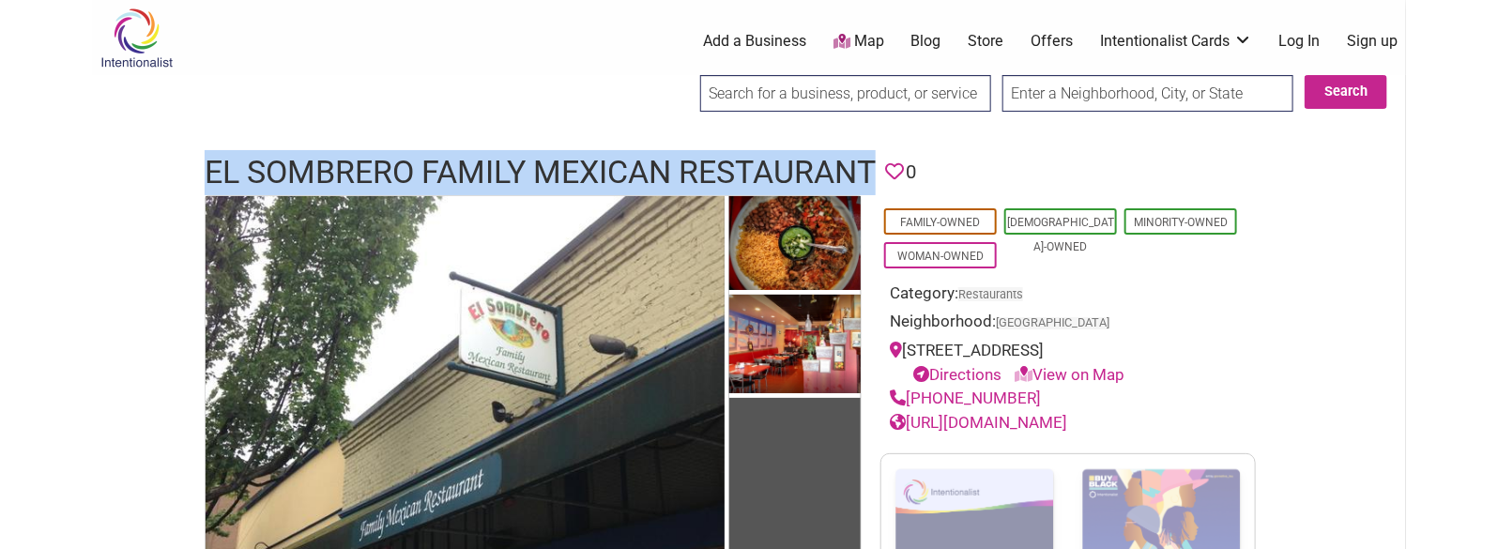
click at [445, 169] on h1 "El Sombrero Family Mexican Restaurant" at bounding box center [540, 172] width 671 height 45
copy h1 "El Sombrero Family Mexican Restaurant"
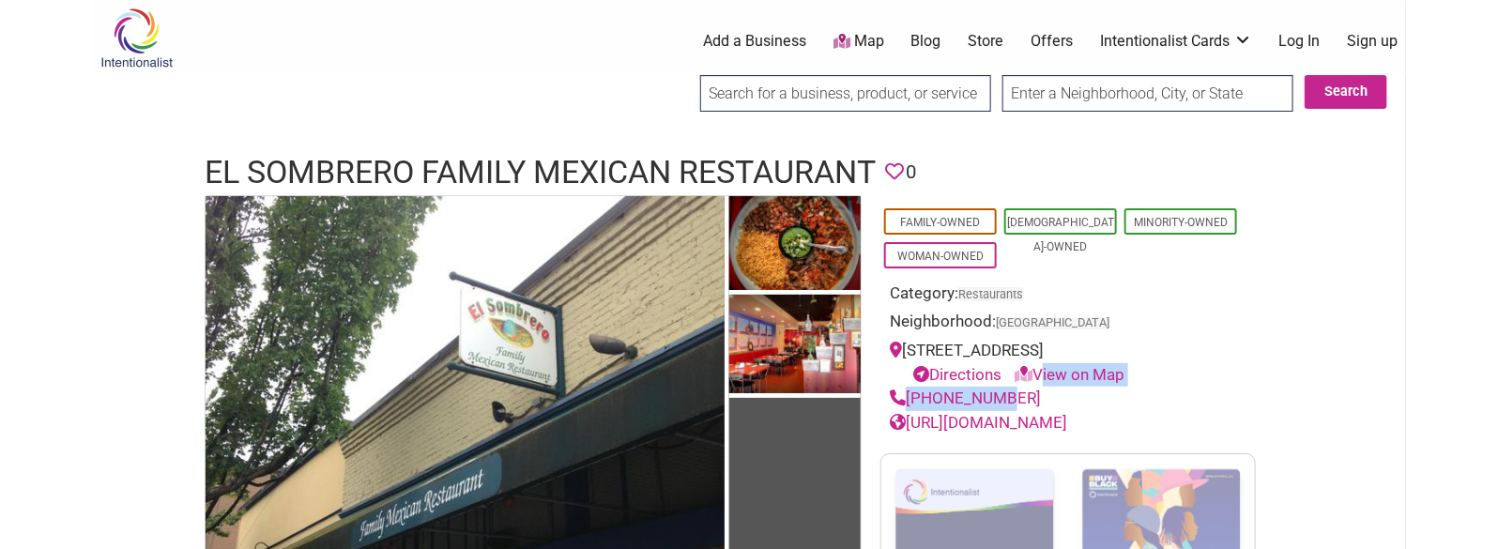
drag, startPoint x: 1043, startPoint y: 385, endPoint x: 993, endPoint y: 397, distance: 51.2
click at [984, 397] on div "Family-Owned Latino-Owned Minority-Owned Woman-Owned Category: Restaurants Neig…" at bounding box center [1067, 315] width 375 height 240
drag, startPoint x: 1049, startPoint y: 396, endPoint x: 1030, endPoint y: 395, distance: 18.8
click at [1047, 396] on div "(206) 722-1717" at bounding box center [1068, 399] width 357 height 24
drag, startPoint x: 1030, startPoint y: 395, endPoint x: 911, endPoint y: 401, distance: 119.3
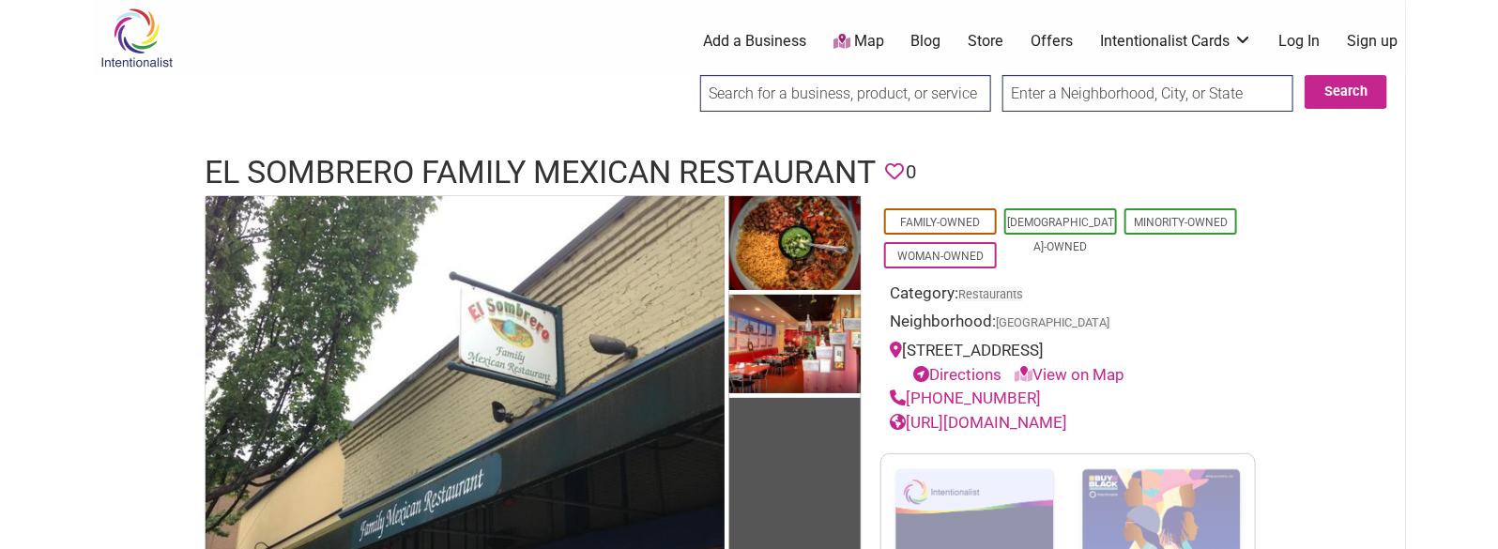
click at [911, 401] on div "(206) 722-1717" at bounding box center [1068, 399] width 357 height 24
copy link "(206) 722-1717"
drag, startPoint x: 1152, startPoint y: 419, endPoint x: 1164, endPoint y: 395, distance: 26.0
click at [1164, 395] on div "Family-Owned Latino-Owned Minority-Owned Woman-Owned Category: Restaurants Neig…" at bounding box center [1067, 315] width 375 height 240
click at [1164, 395] on div "(206) 722-1717" at bounding box center [1068, 399] width 357 height 24
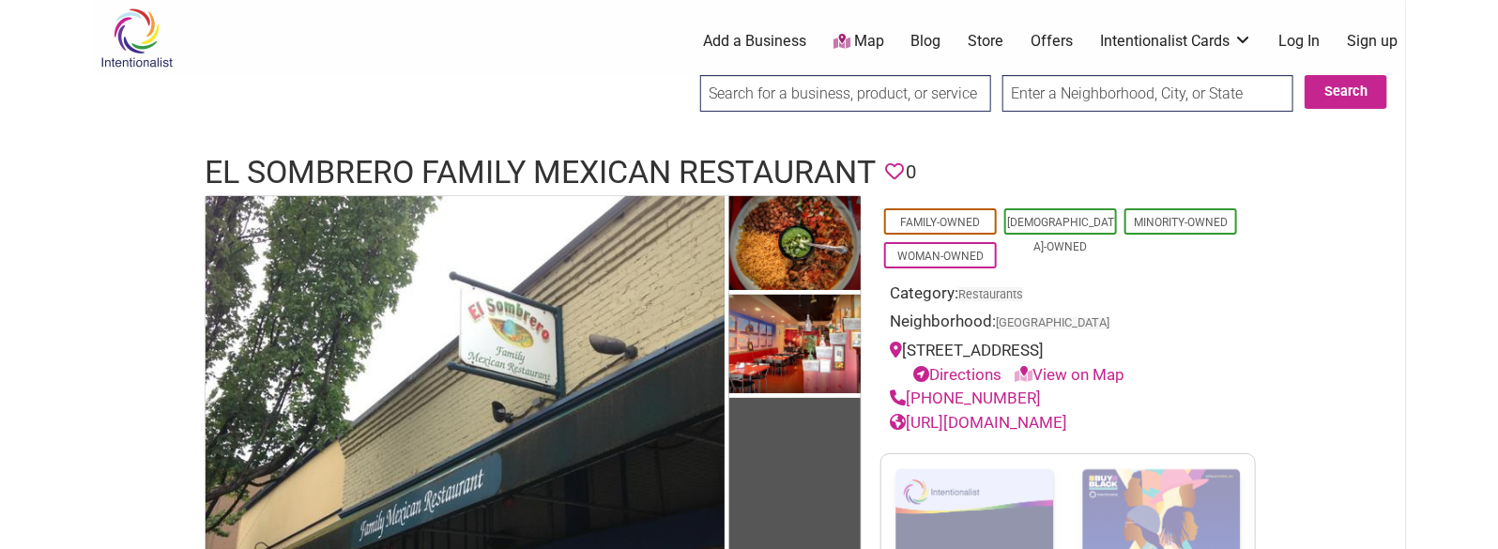
click at [585, 152] on h1 "El Sombrero Family Mexican Restaurant" at bounding box center [540, 172] width 671 height 45
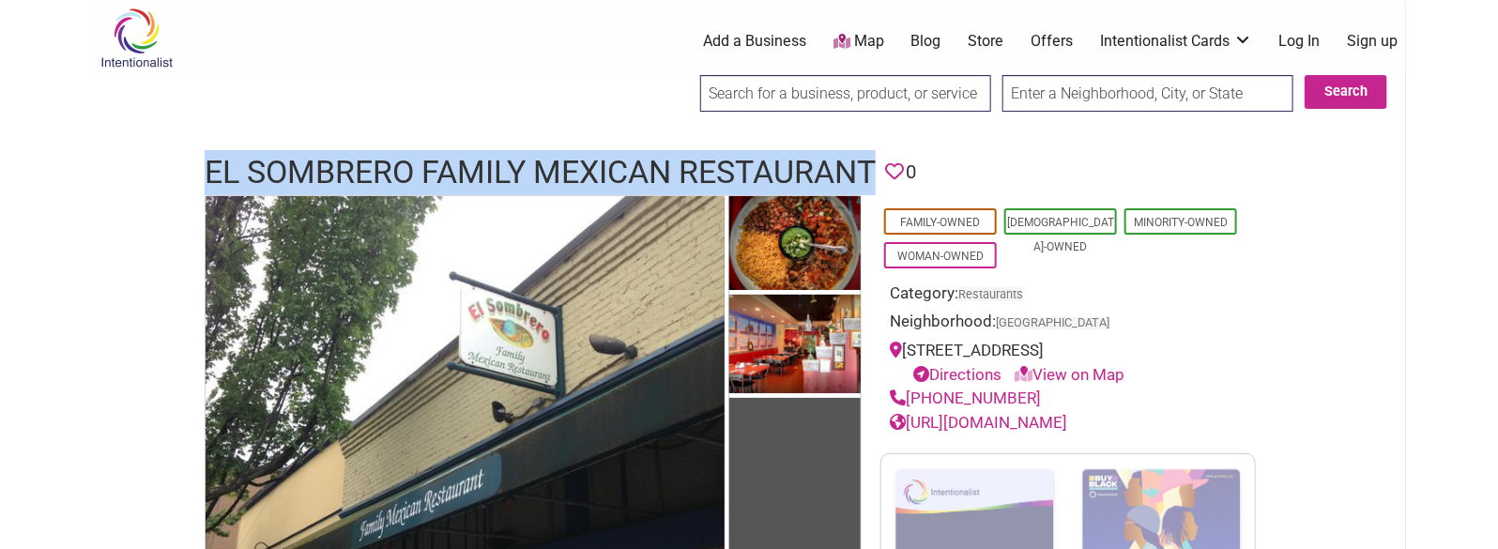
click at [585, 152] on h1 "El Sombrero Family Mexican Restaurant" at bounding box center [540, 172] width 671 height 45
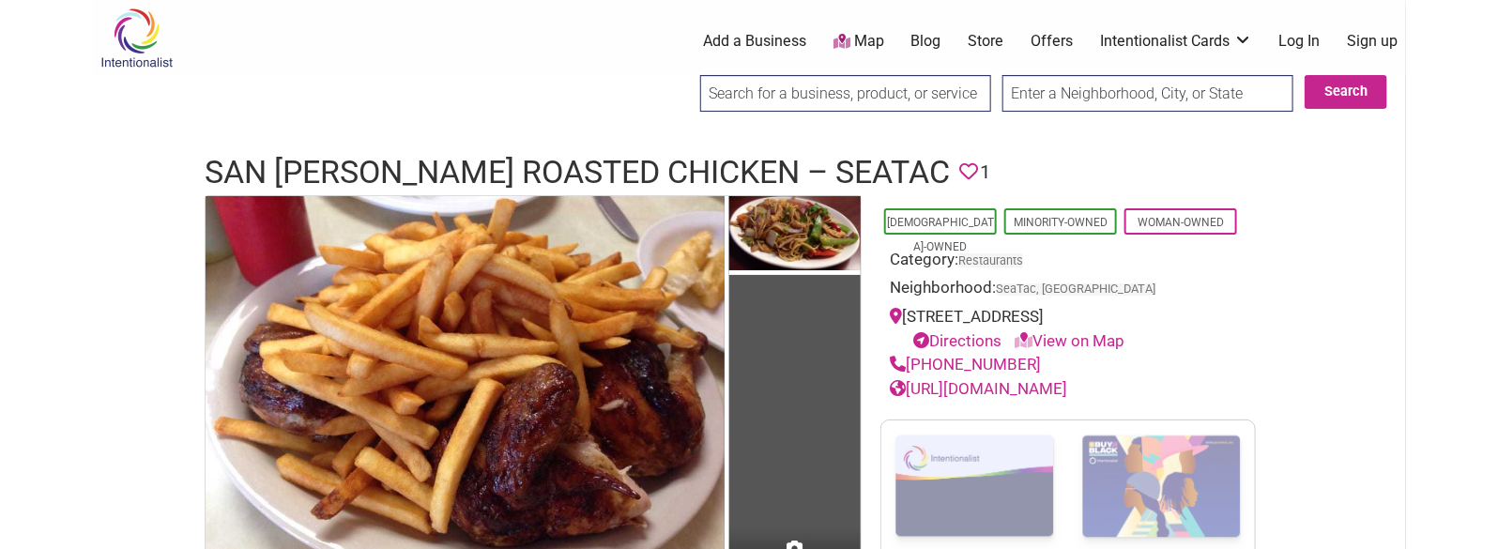
click at [510, 172] on h1 "San [PERSON_NAME] Roasted Chicken – Seatac" at bounding box center [577, 172] width 745 height 45
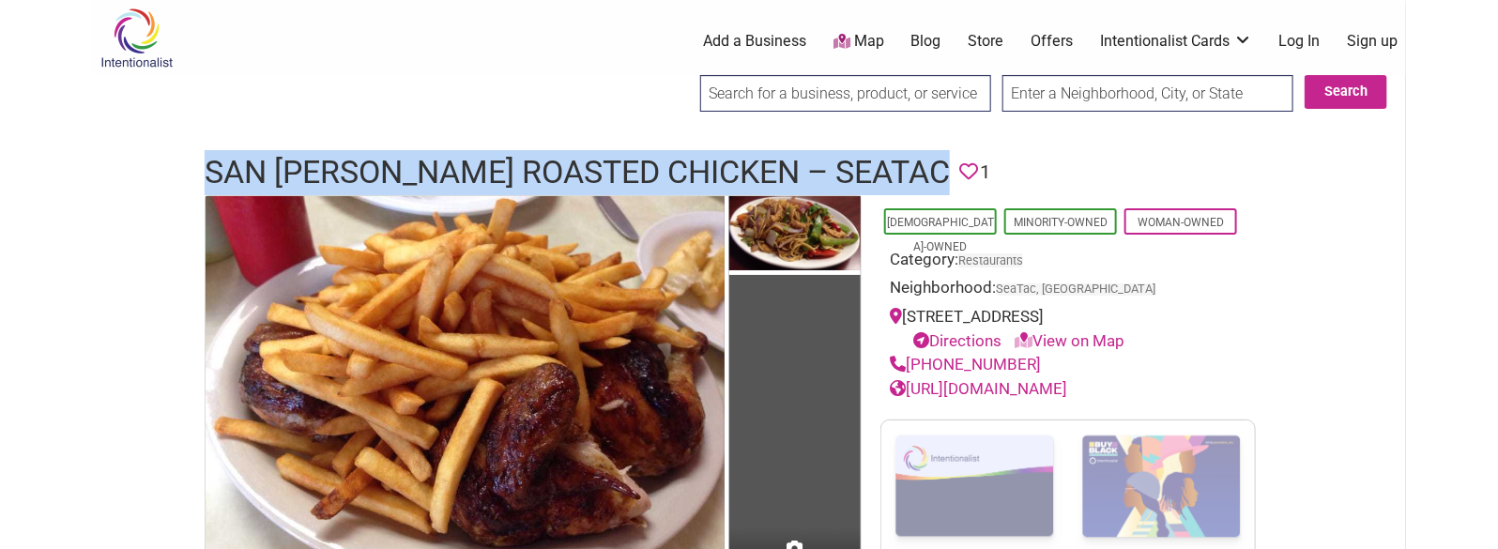
click at [510, 172] on h1 "San [PERSON_NAME] Roasted Chicken – Seatac" at bounding box center [577, 172] width 745 height 45
copy h1 "San [PERSON_NAME] Roasted Chicken – Seatac"
drag, startPoint x: 1048, startPoint y: 370, endPoint x: 908, endPoint y: 356, distance: 140.5
click at [908, 356] on div "[PHONE_NUMBER]" at bounding box center [1068, 365] width 357 height 24
copy link "[PHONE_NUMBER]"
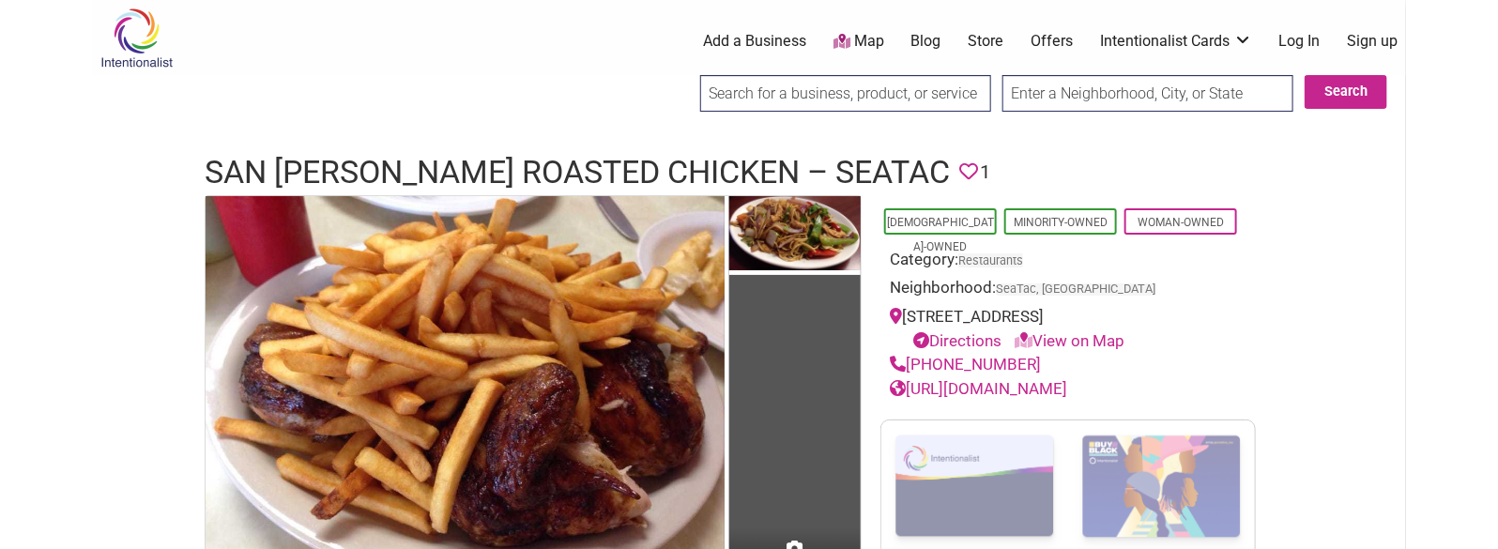
click at [542, 156] on h1 "San [PERSON_NAME] Roasted Chicken – Seatac" at bounding box center [577, 172] width 745 height 45
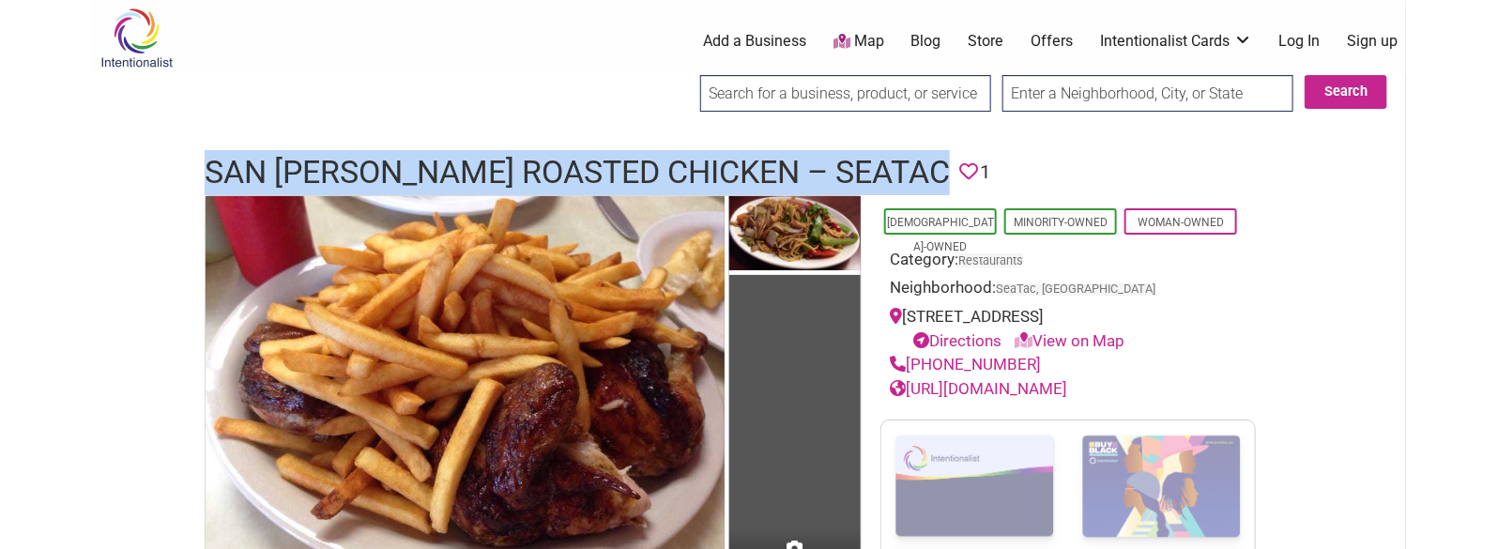
click at [542, 156] on h1 "San [PERSON_NAME] Roasted Chicken – Seatac" at bounding box center [577, 172] width 745 height 45
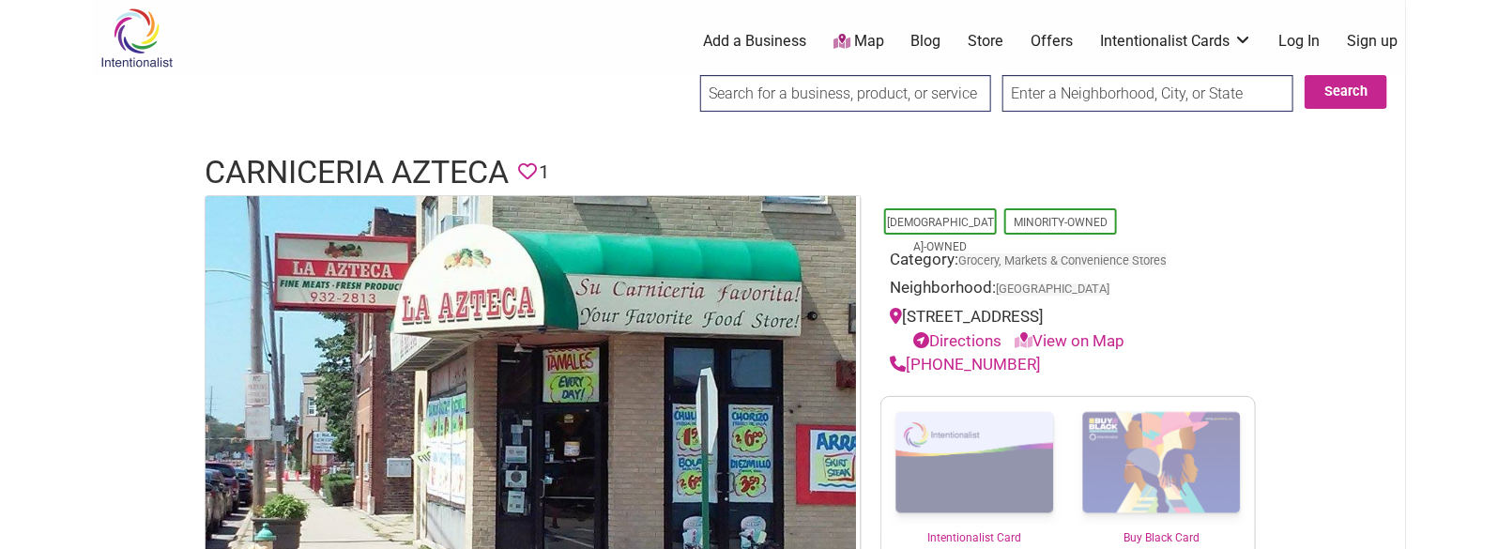
click at [327, 170] on h1 "Carniceria Azteca" at bounding box center [357, 172] width 304 height 45
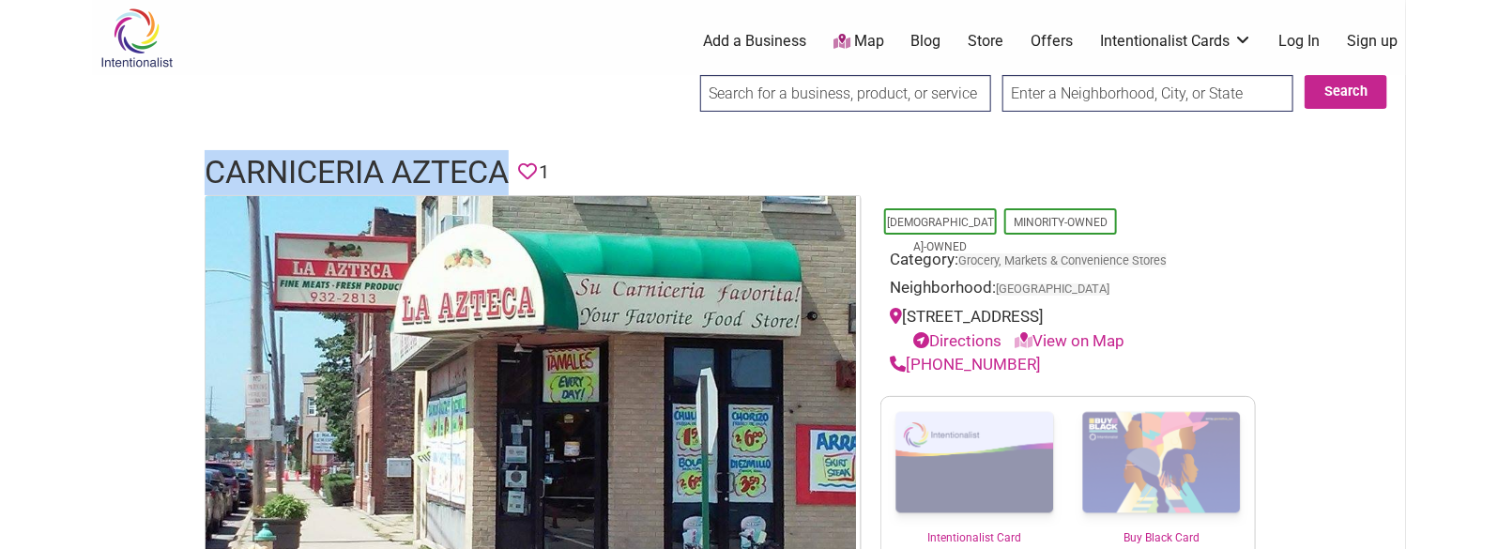
click at [327, 170] on h1 "Carniceria Azteca" at bounding box center [357, 172] width 304 height 45
copy h1 "Carniceria Azteca"
drag, startPoint x: 1040, startPoint y: 367, endPoint x: 910, endPoint y: 365, distance: 129.5
click at [910, 365] on div "(206) 323-1267" at bounding box center [1068, 365] width 357 height 24
copy link "(206) 323-1267"
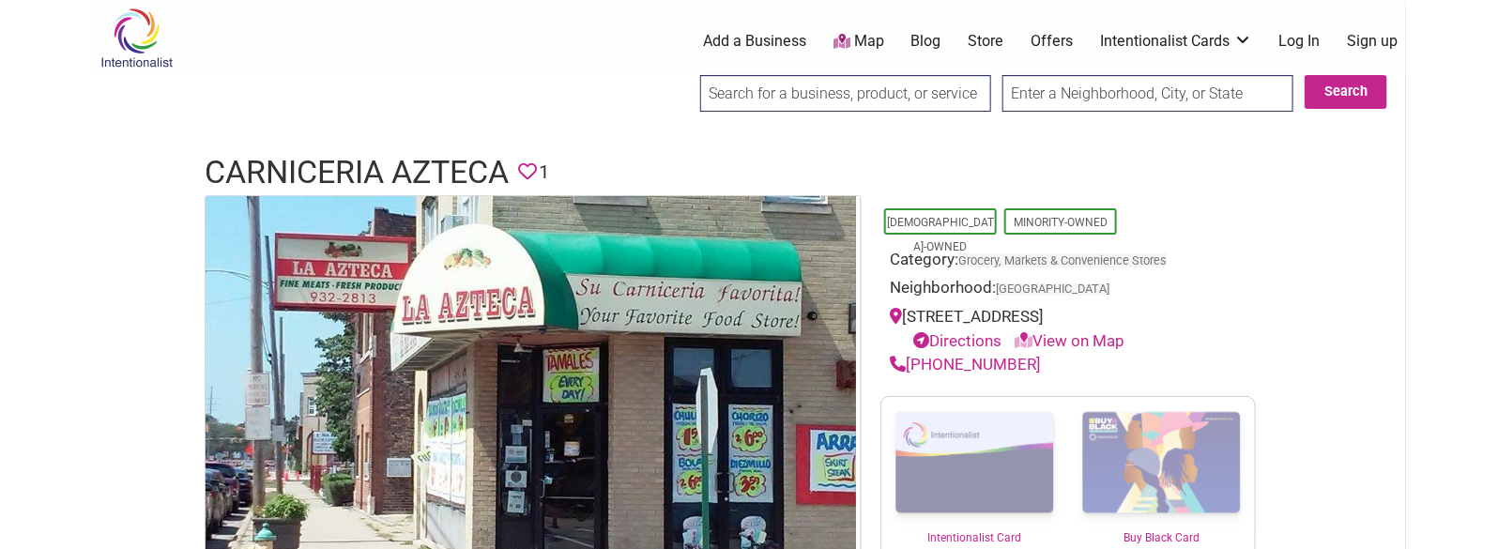
click at [261, 152] on h1 "Carniceria Azteca" at bounding box center [357, 172] width 304 height 45
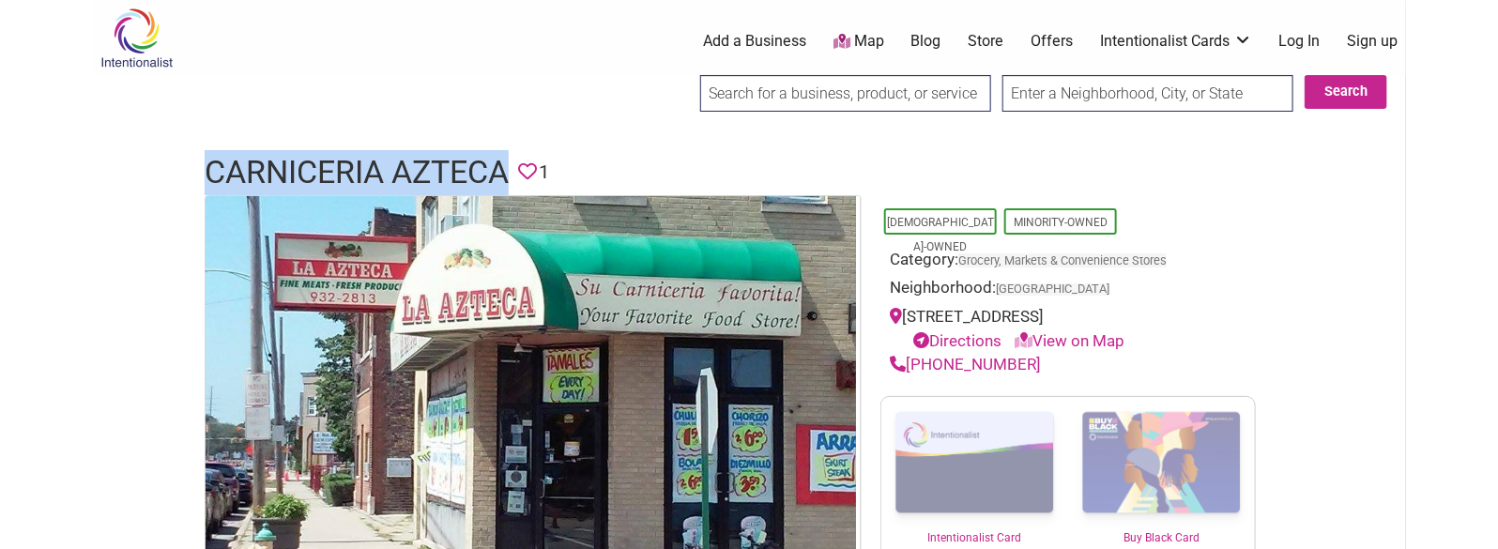
click at [261, 152] on h1 "Carniceria Azteca" at bounding box center [357, 172] width 304 height 45
copy h1 "Carniceria Azteca"
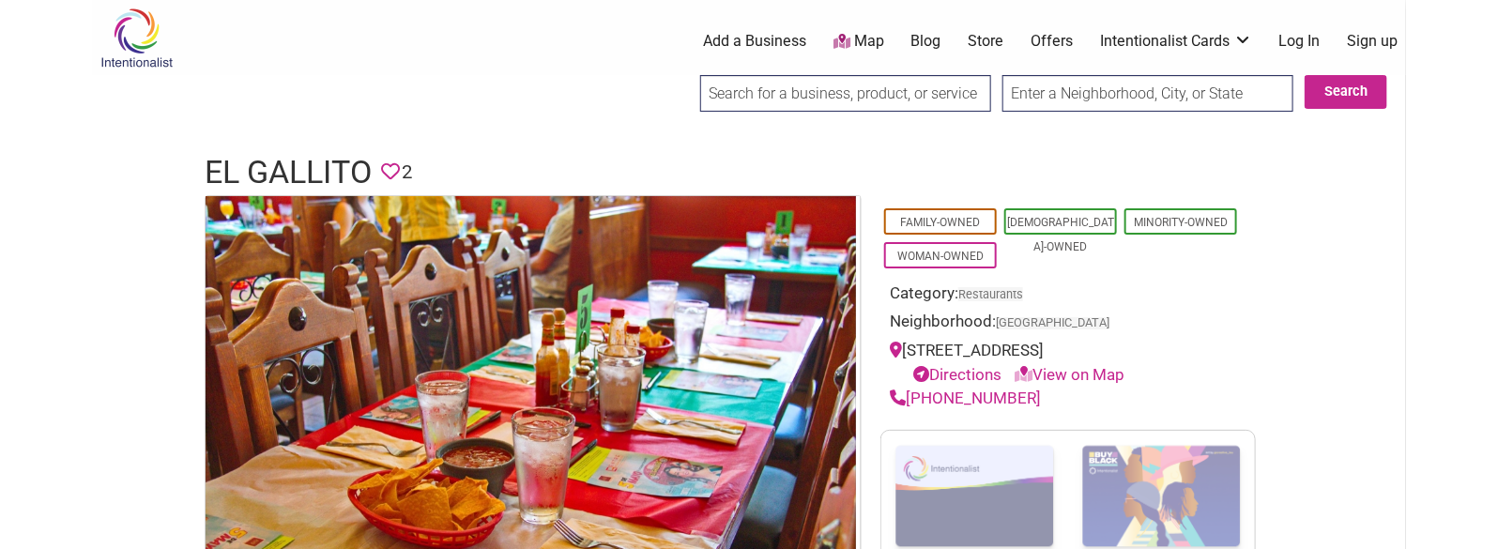
click at [314, 164] on h1 "El Gallito" at bounding box center [288, 172] width 167 height 45
copy h1 "El Gallito"
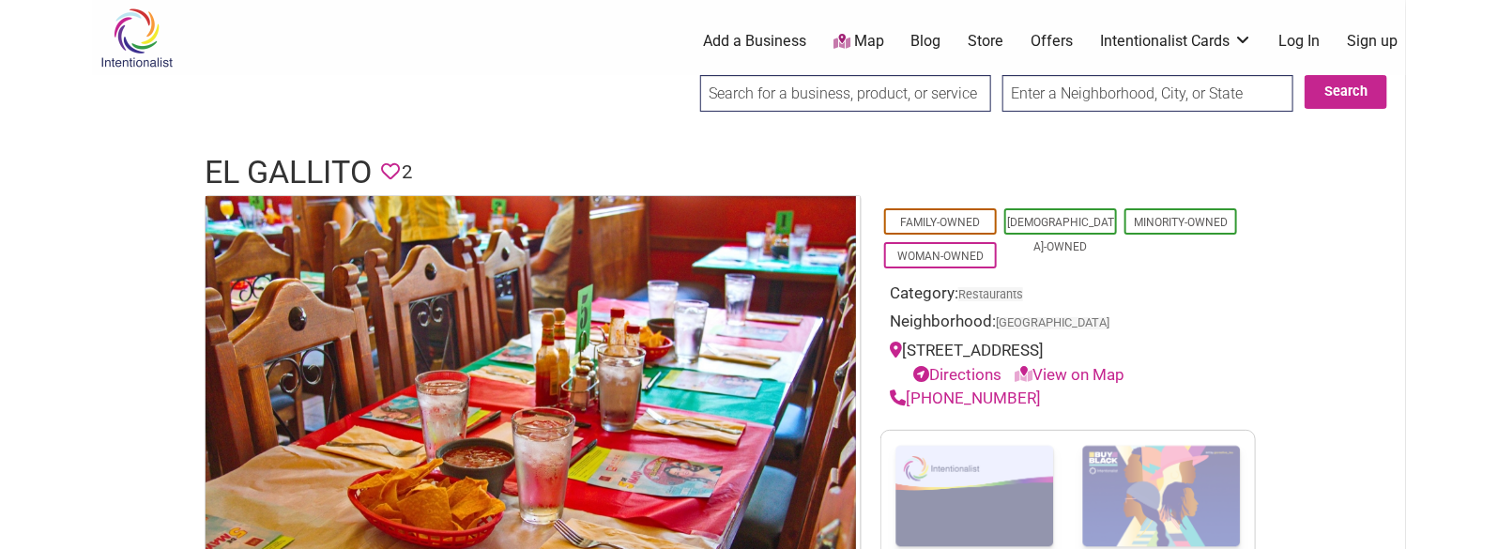
click at [458, 159] on header "El Gallito Favorite 2" at bounding box center [749, 172] width 1089 height 45
drag, startPoint x: 1023, startPoint y: 398, endPoint x: 911, endPoint y: 398, distance: 111.7
click at [911, 398] on div "(206) 329-8088" at bounding box center [1068, 399] width 357 height 24
copy link "(206) 329-8088"
click at [301, 173] on h1 "El Gallito" at bounding box center [288, 172] width 167 height 45
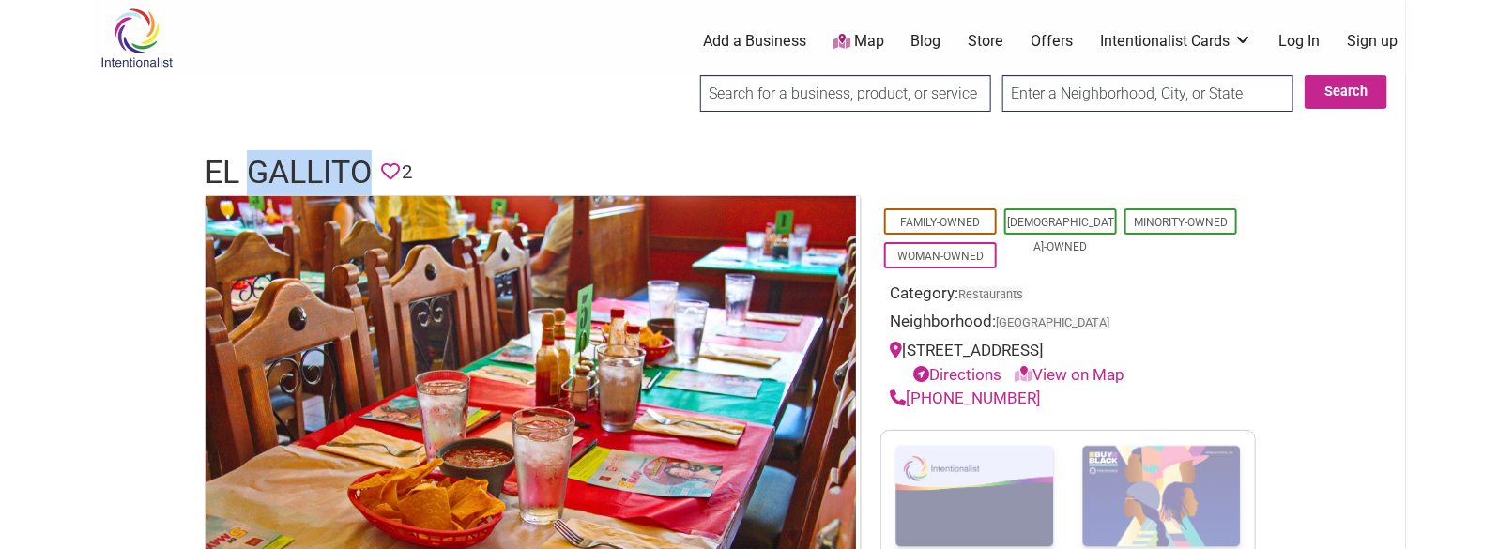
click at [301, 173] on h1 "El Gallito" at bounding box center [288, 172] width 167 height 45
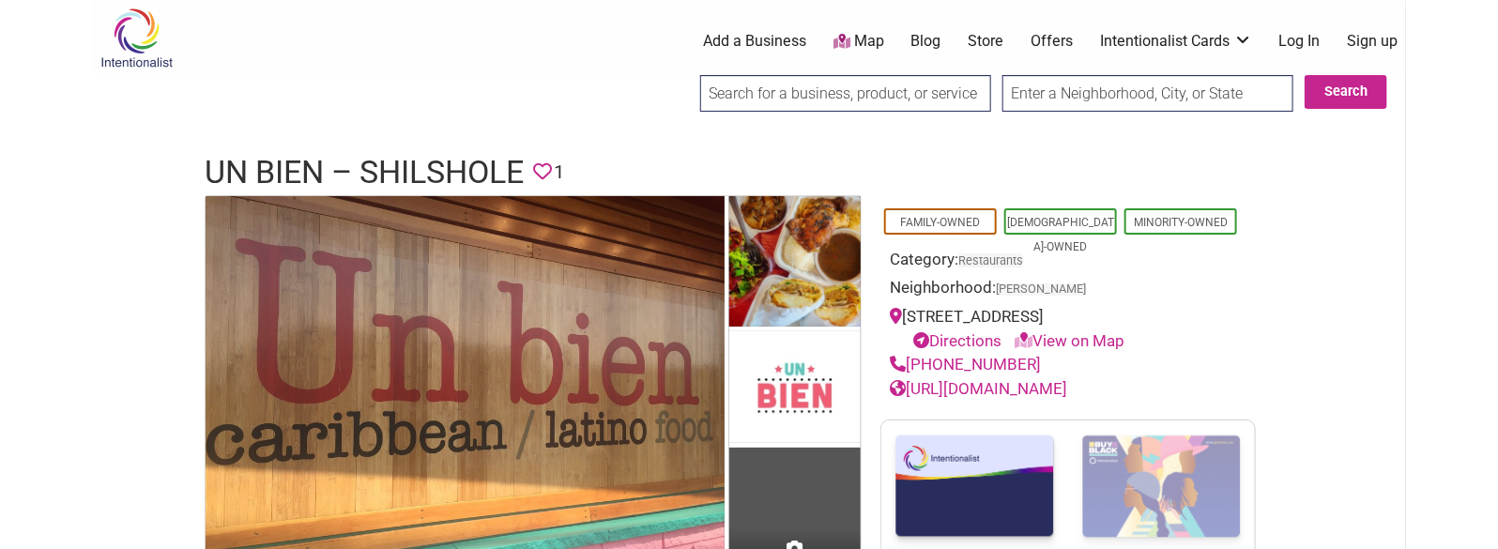
click at [374, 154] on h1 "Un Bien – Shilshole" at bounding box center [364, 172] width 319 height 45
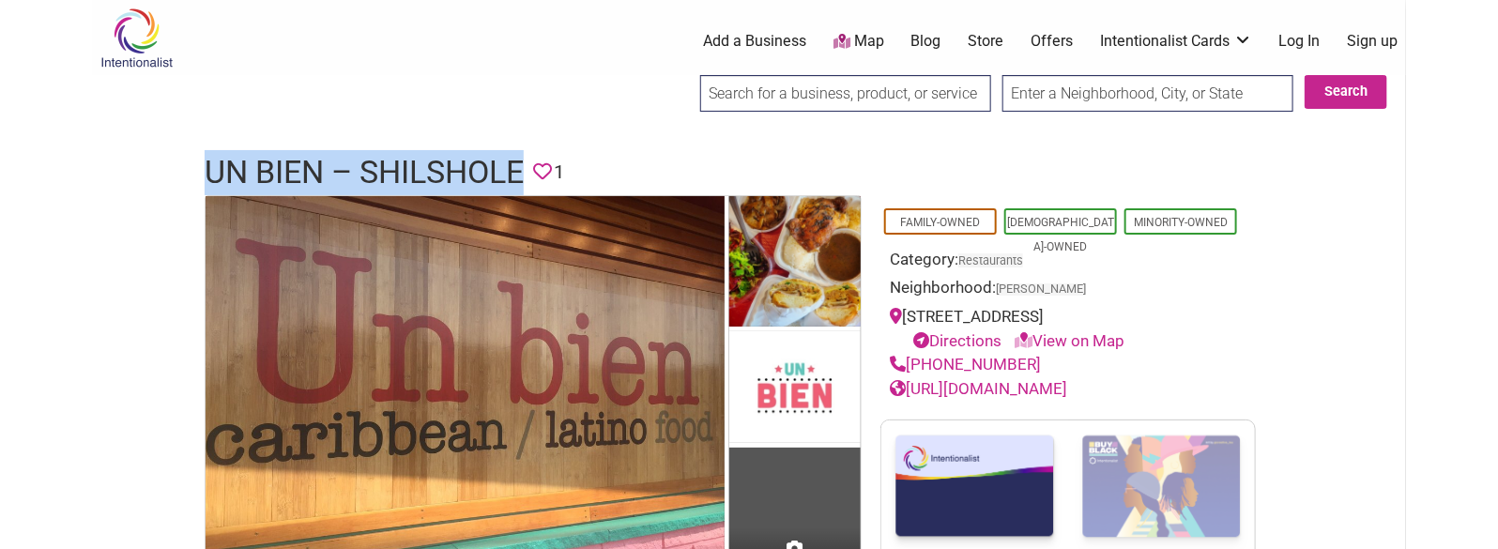
click at [374, 154] on h1 "Un Bien – Shilshole" at bounding box center [364, 172] width 319 height 45
copy h1 "Un Bien – Shilshole"
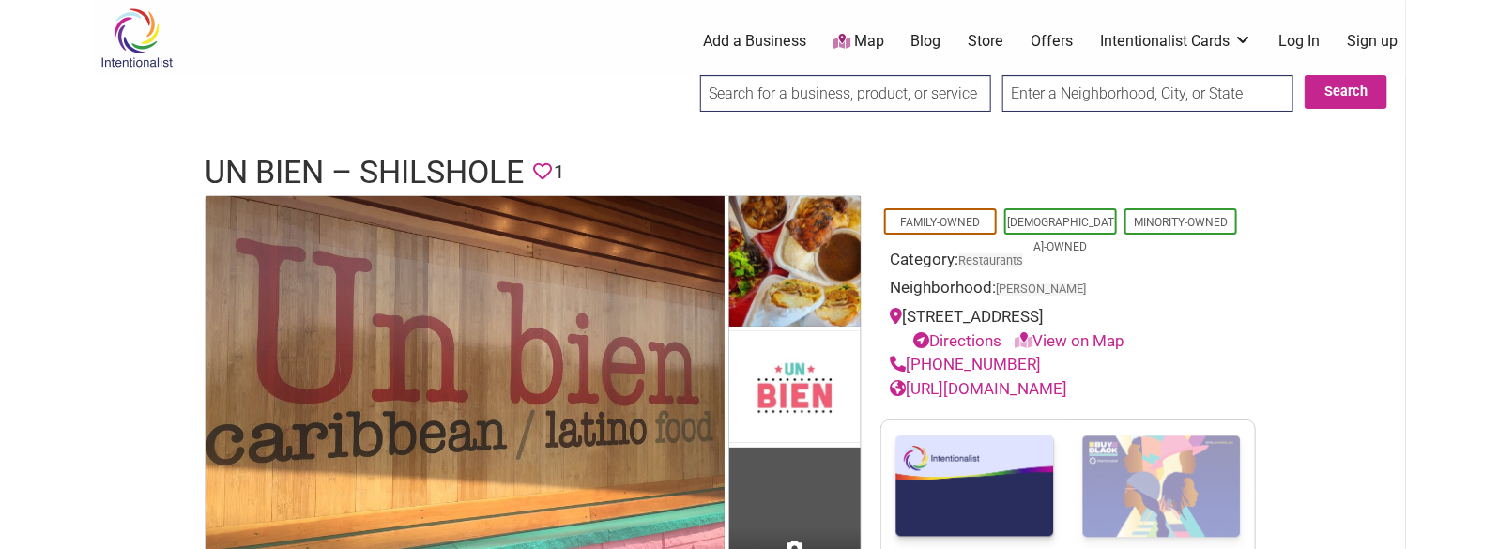
click at [496, 166] on h1 "Un Bien – Shilshole" at bounding box center [364, 172] width 319 height 45
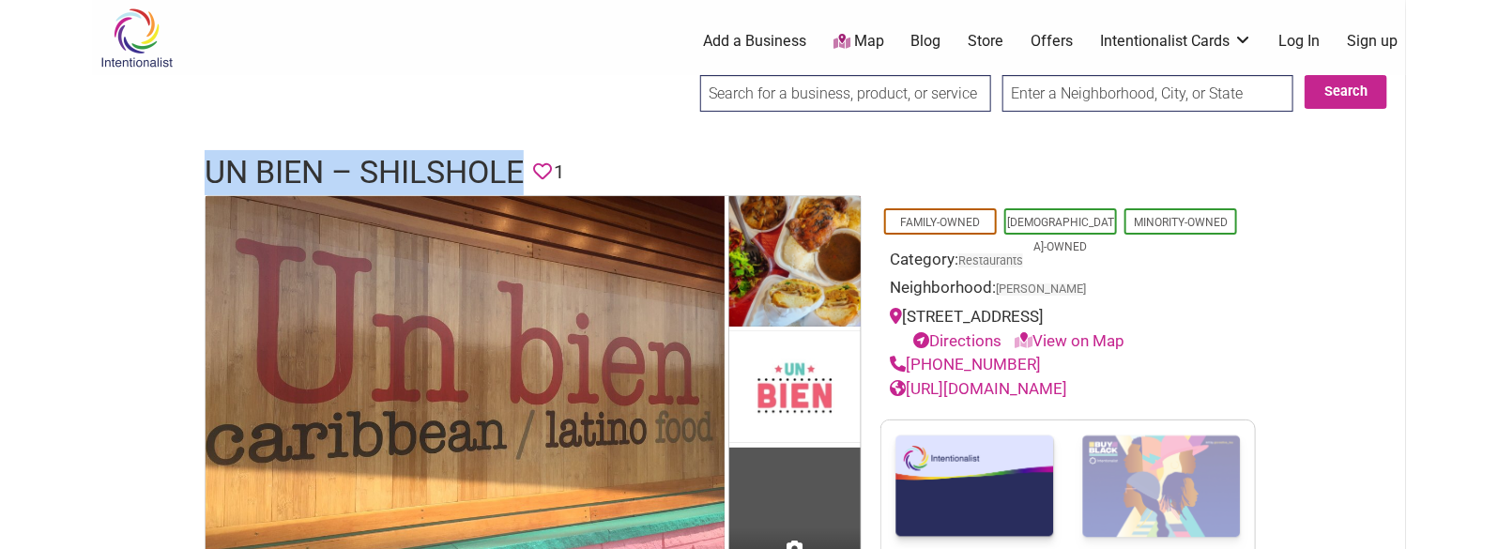
click at [496, 166] on h1 "Un Bien – Shilshole" at bounding box center [364, 172] width 319 height 45
drag, startPoint x: 1026, startPoint y: 365, endPoint x: 911, endPoint y: 364, distance: 114.5
click at [911, 364] on div "[PHONE_NUMBER]" at bounding box center [1068, 365] width 357 height 24
copy link "[PHONE_NUMBER]"
drag, startPoint x: 1026, startPoint y: 393, endPoint x: 960, endPoint y: 359, distance: 73.9
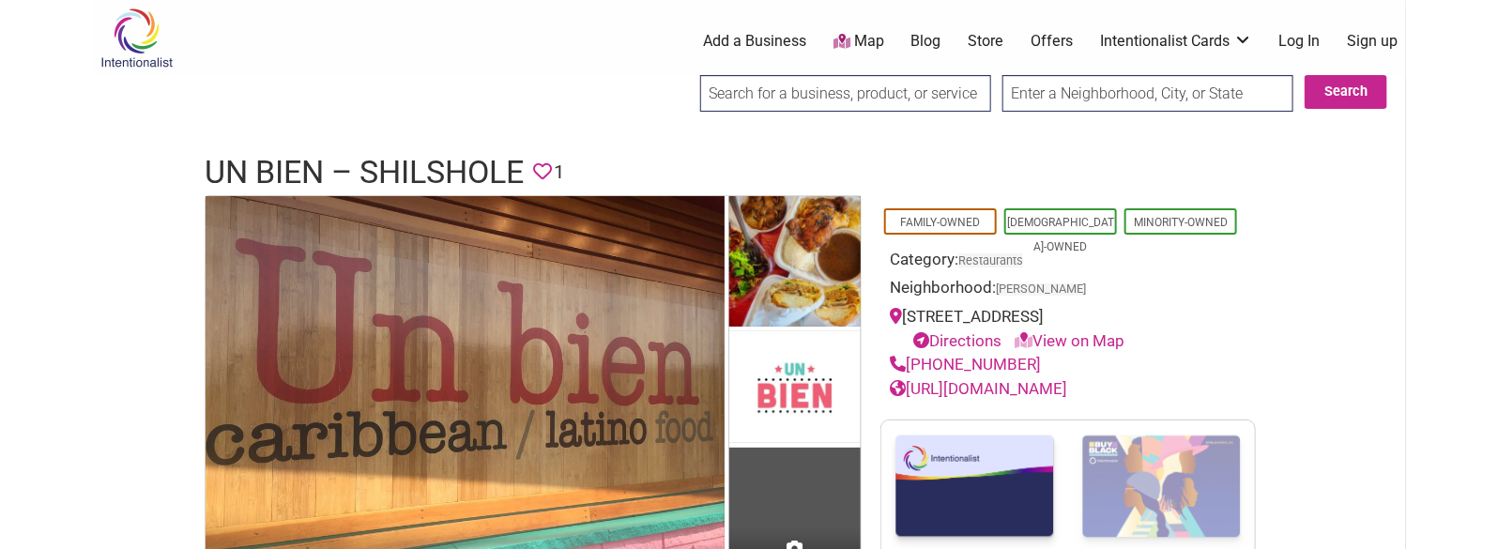
click at [329, 174] on h1 "Un Bien – Shilshole" at bounding box center [364, 172] width 319 height 45
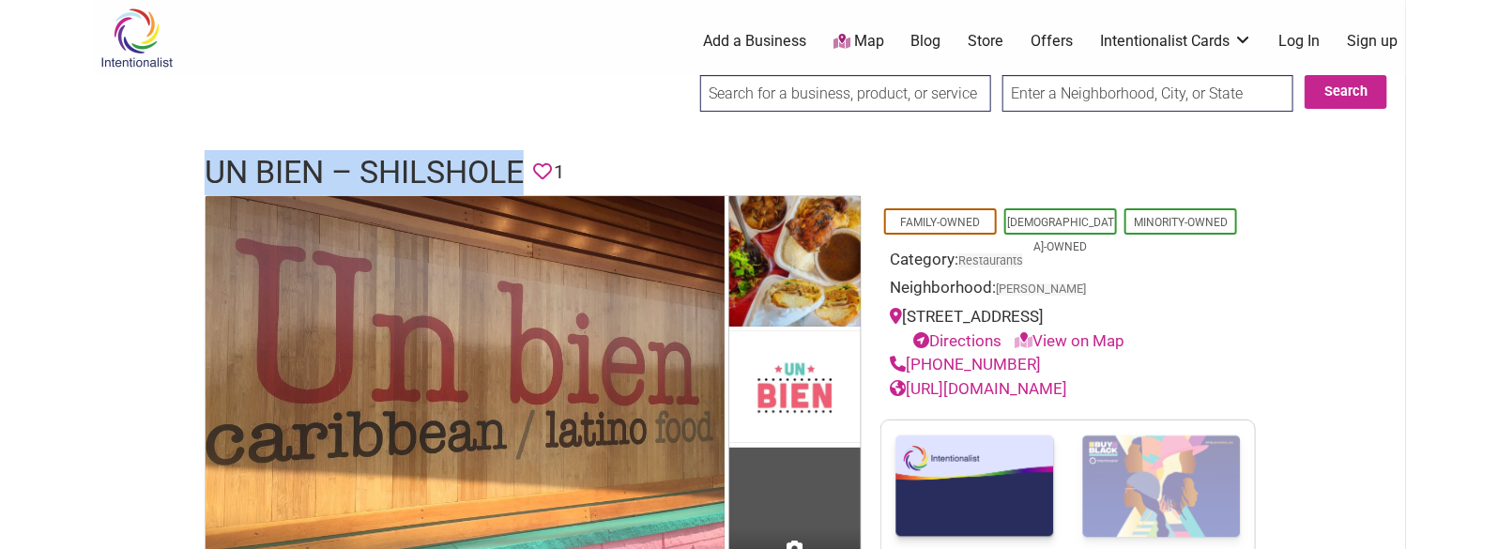
click at [329, 174] on h1 "Un Bien – Shilshole" at bounding box center [364, 172] width 319 height 45
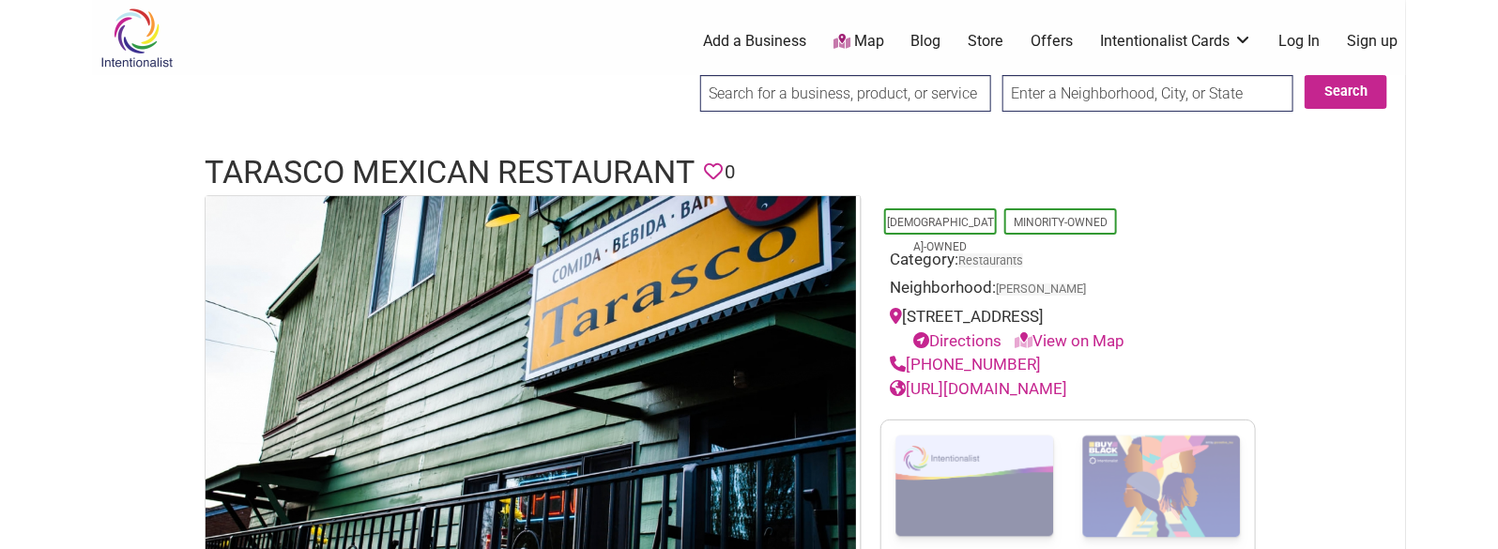
click at [431, 169] on h1 "Tarasco Mexican Restaurant" at bounding box center [450, 172] width 490 height 45
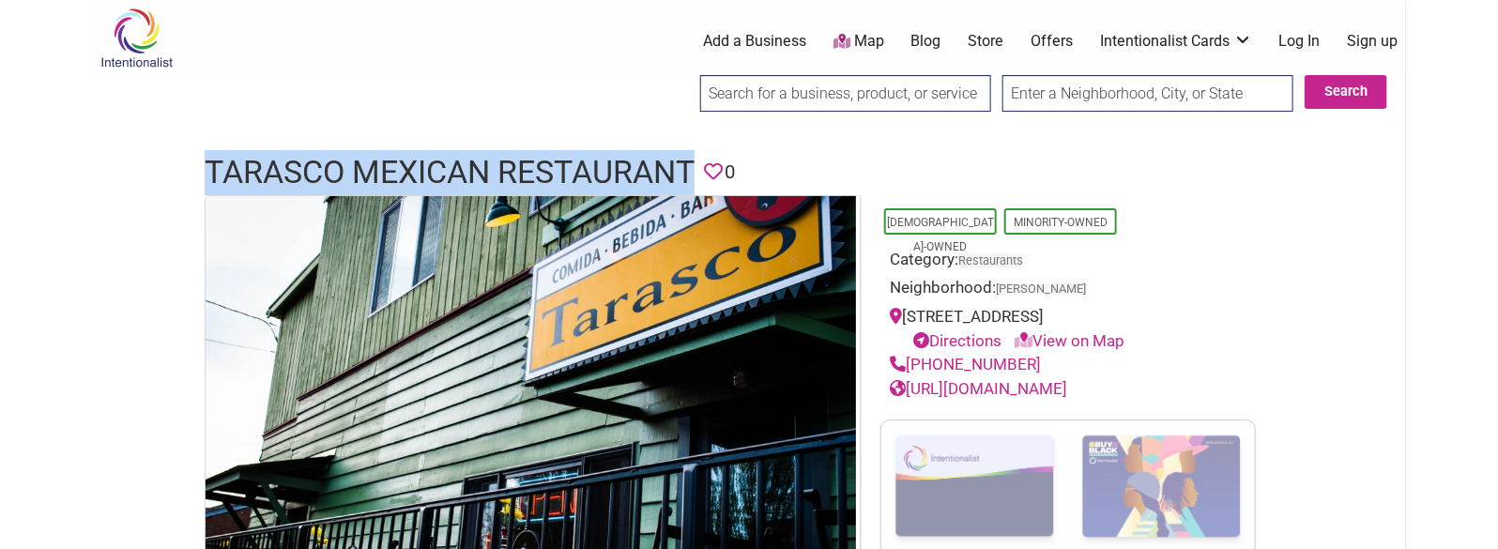
click at [431, 169] on h1 "Tarasco Mexican Restaurant" at bounding box center [450, 172] width 490 height 45
copy h1 "Tarasco Mexican Restaurant"
drag, startPoint x: 1077, startPoint y: 365, endPoint x: 910, endPoint y: 363, distance: 167.1
click at [910, 363] on div "(206) 782-1485" at bounding box center [1068, 365] width 357 height 24
copy link "(206) 782-1485"
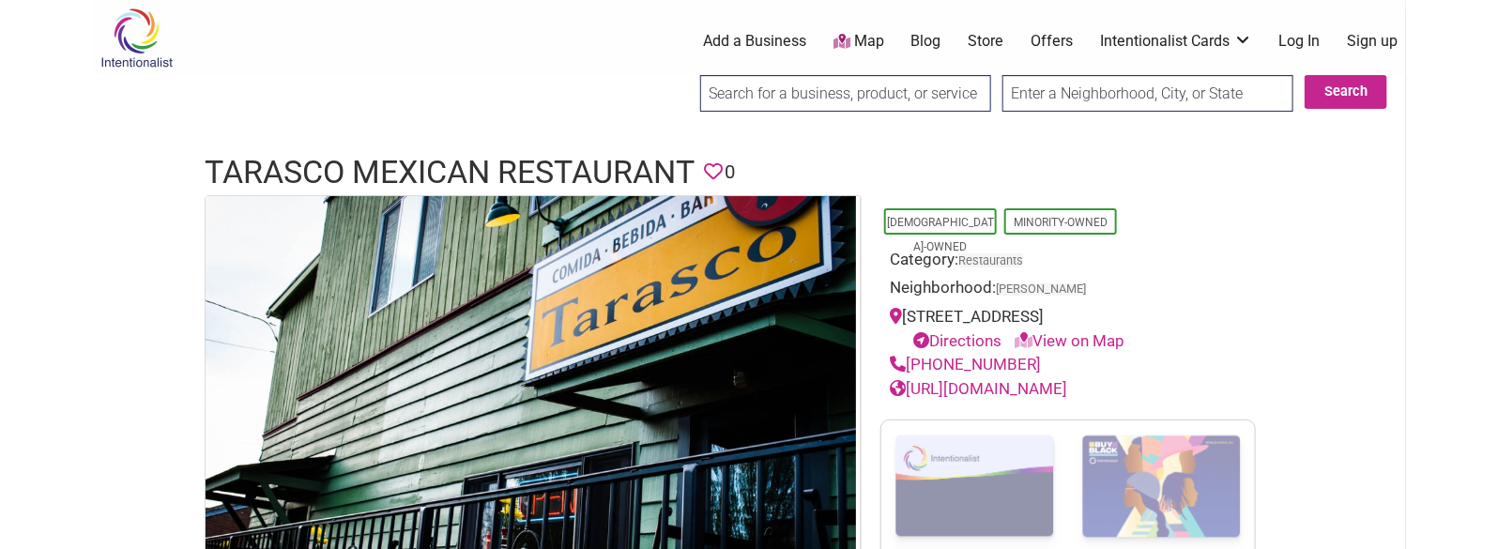
click at [492, 179] on h1 "Tarasco Mexican Restaurant" at bounding box center [450, 172] width 490 height 45
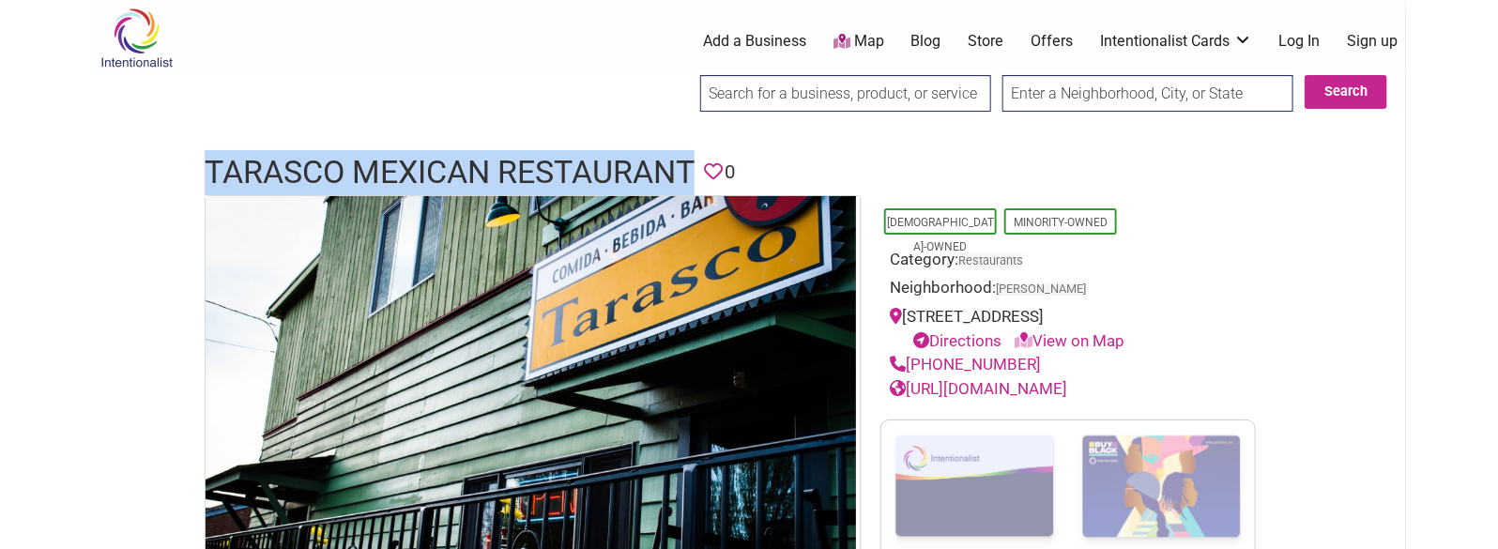
click at [492, 179] on h1 "Tarasco Mexican Restaurant" at bounding box center [450, 172] width 490 height 45
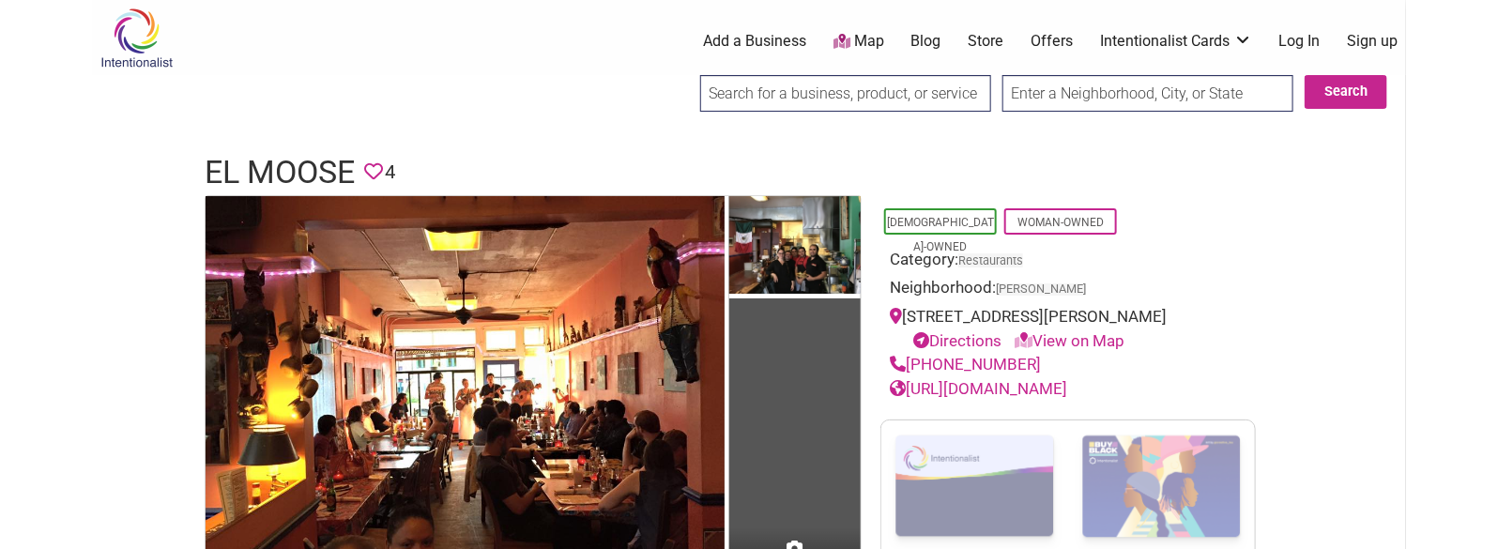
click at [296, 180] on h1 "El Moose" at bounding box center [280, 172] width 150 height 45
copy h1 "El Moose"
drag, startPoint x: 1028, startPoint y: 359, endPoint x: 911, endPoint y: 352, distance: 116.6
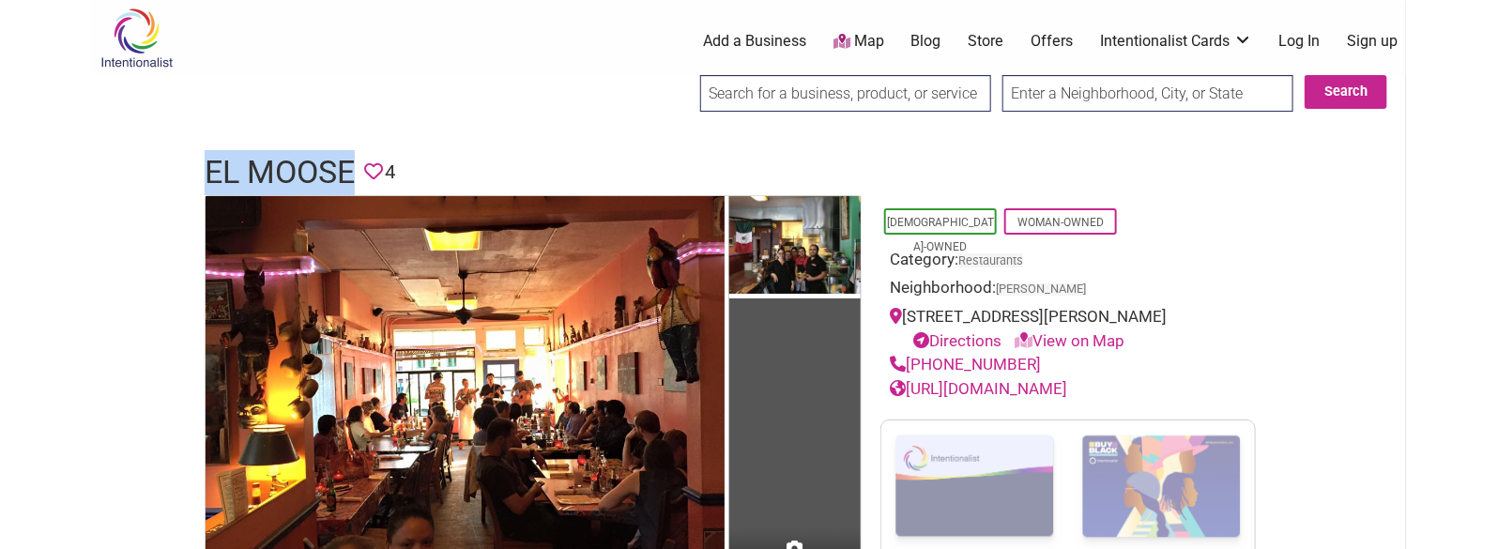
click at [911, 353] on div "(206) 784-5568" at bounding box center [1068, 365] width 357 height 24
copy link "(206) 784-5568"
click at [1115, 388] on div "https://www.elmoose.com/" at bounding box center [1068, 389] width 357 height 24
click at [308, 172] on h1 "El Moose" at bounding box center [280, 172] width 150 height 45
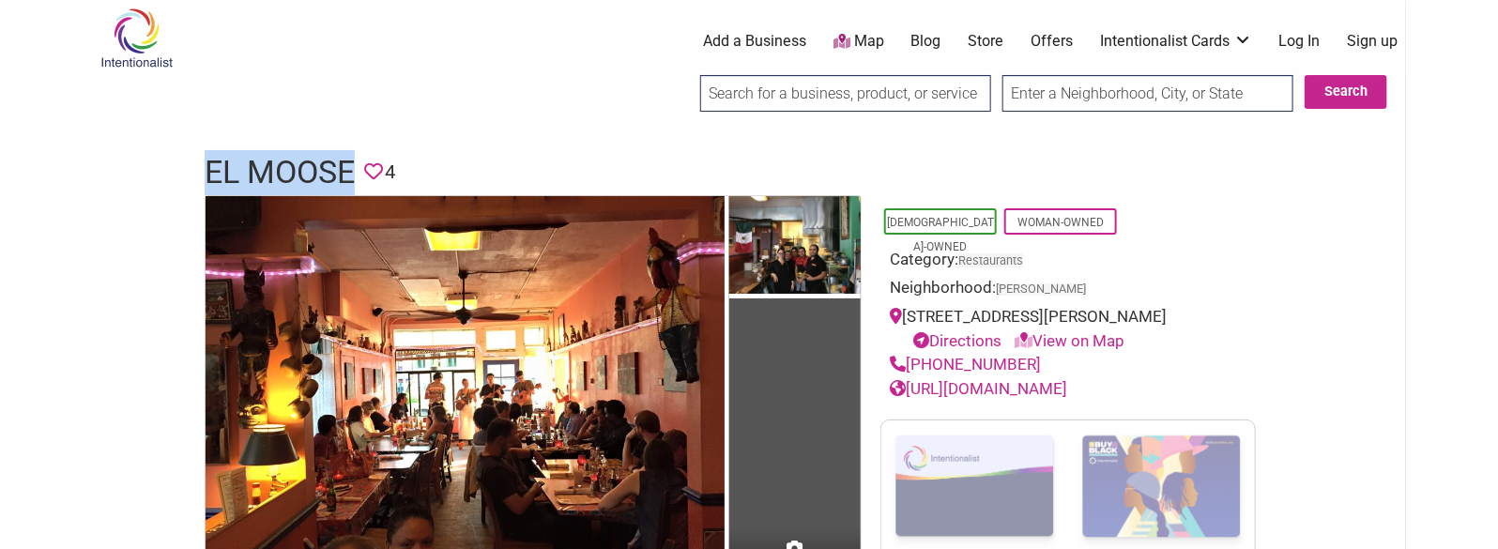
click at [308, 172] on h1 "El Moose" at bounding box center [280, 172] width 150 height 45
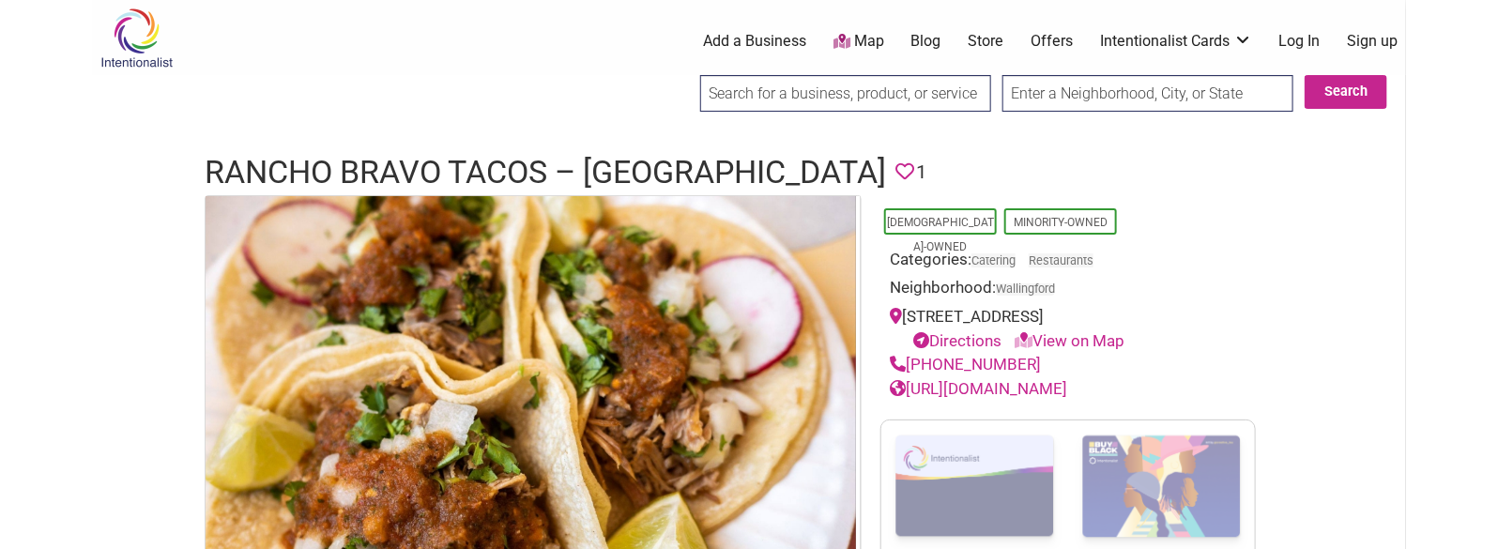
click at [501, 156] on h1 "Rancho Bravo Tacos – [GEOGRAPHIC_DATA]" at bounding box center [545, 172] width 681 height 45
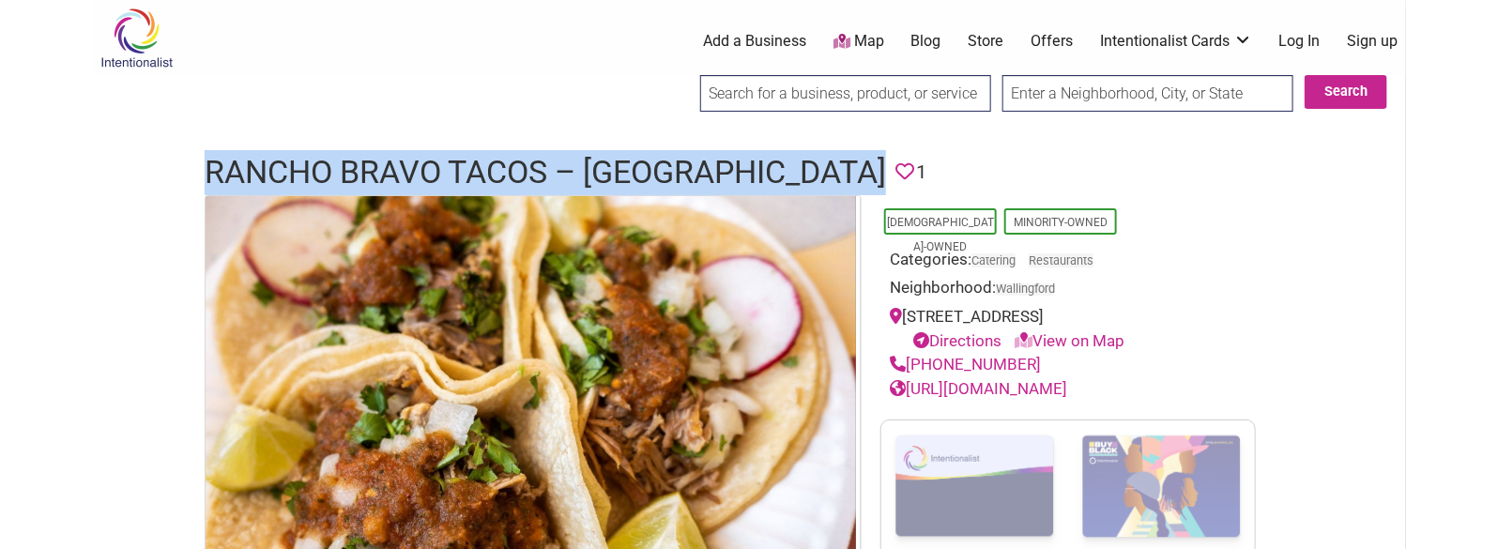
click at [501, 156] on h1 "Rancho Bravo Tacos – [GEOGRAPHIC_DATA]" at bounding box center [545, 172] width 681 height 45
copy h1 "Rancho Bravo Tacos – [GEOGRAPHIC_DATA]"
drag, startPoint x: 1032, startPoint y: 359, endPoint x: 910, endPoint y: 360, distance: 122.0
click at [910, 360] on div "[PHONE_NUMBER]" at bounding box center [1068, 365] width 357 height 24
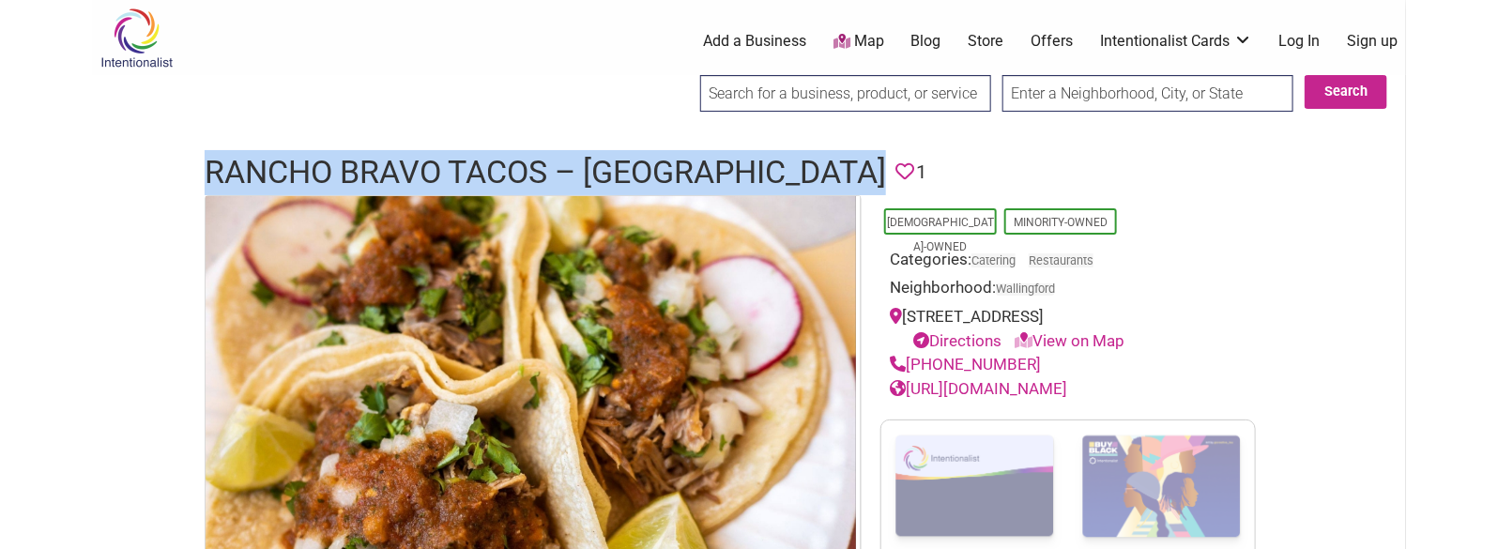
copy link "[PHONE_NUMBER]"
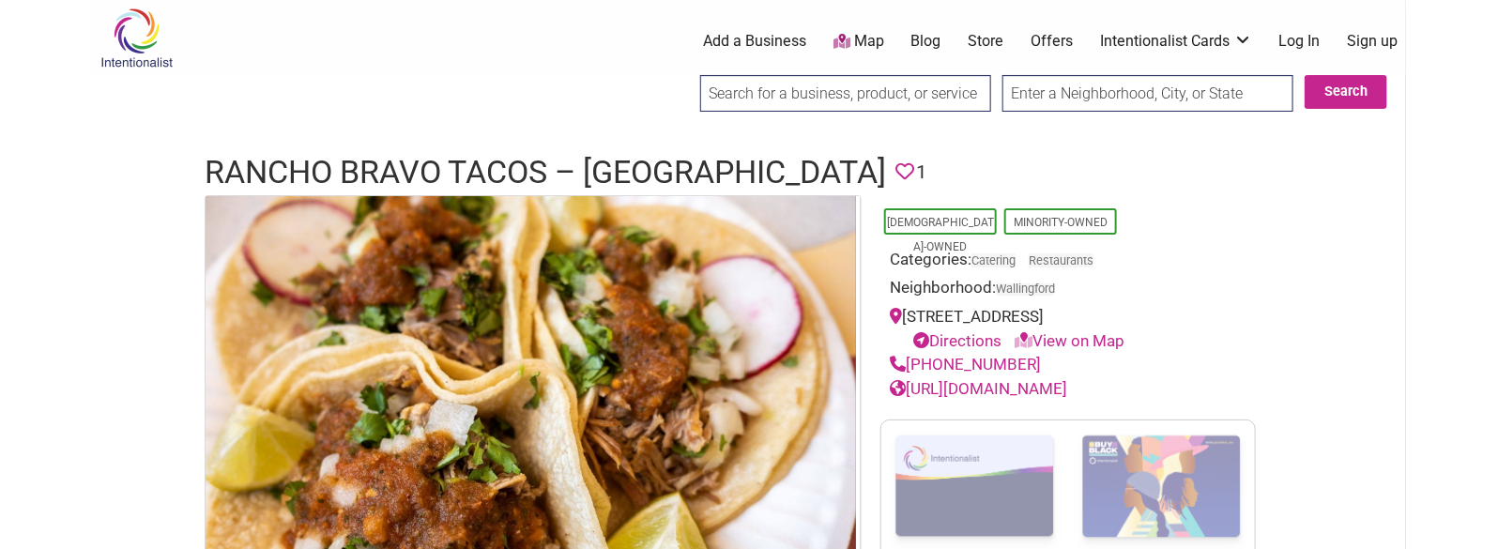
click at [381, 179] on h1 "Rancho Bravo Tacos – [GEOGRAPHIC_DATA]" at bounding box center [545, 172] width 681 height 45
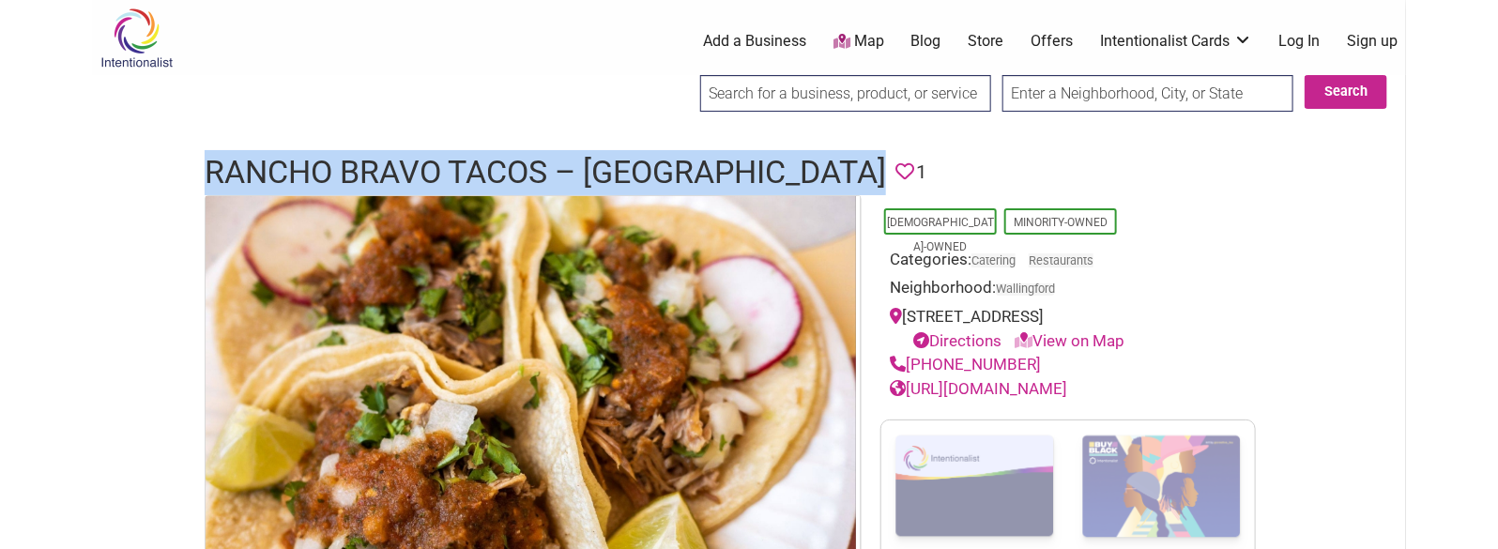
click at [381, 179] on h1 "Rancho Bravo Tacos – [GEOGRAPHIC_DATA]" at bounding box center [545, 172] width 681 height 45
